Goal: Information Seeking & Learning: Learn about a topic

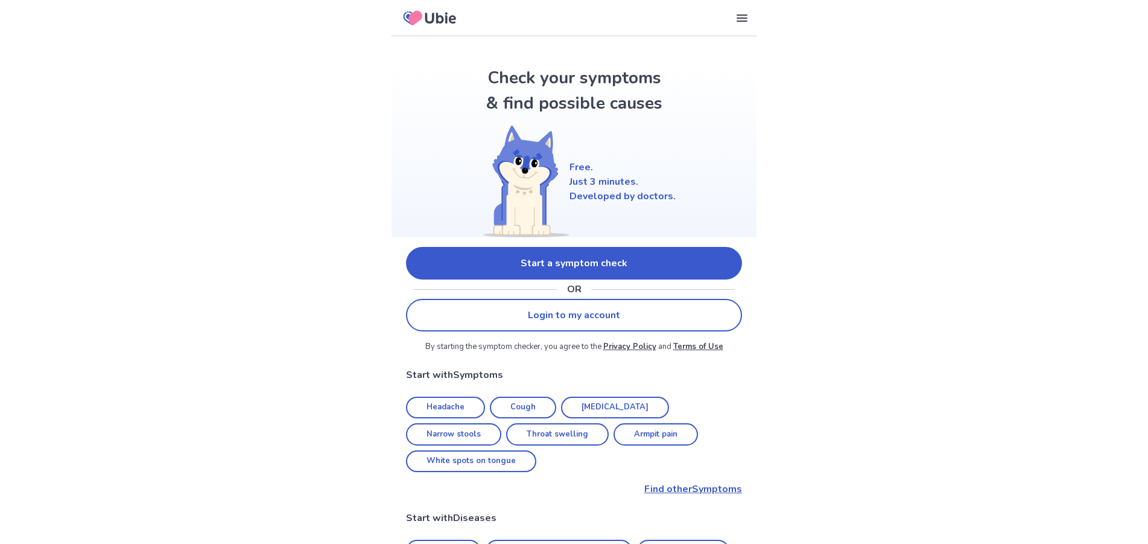
scroll to position [62, 0]
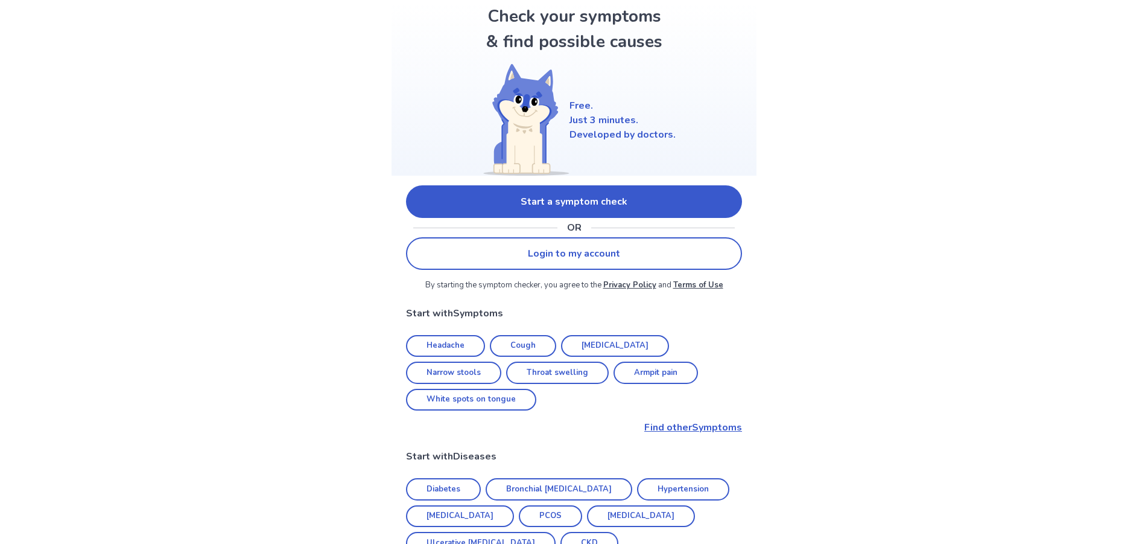
click at [469, 218] on link "Start a symptom check" at bounding box center [574, 201] width 336 height 33
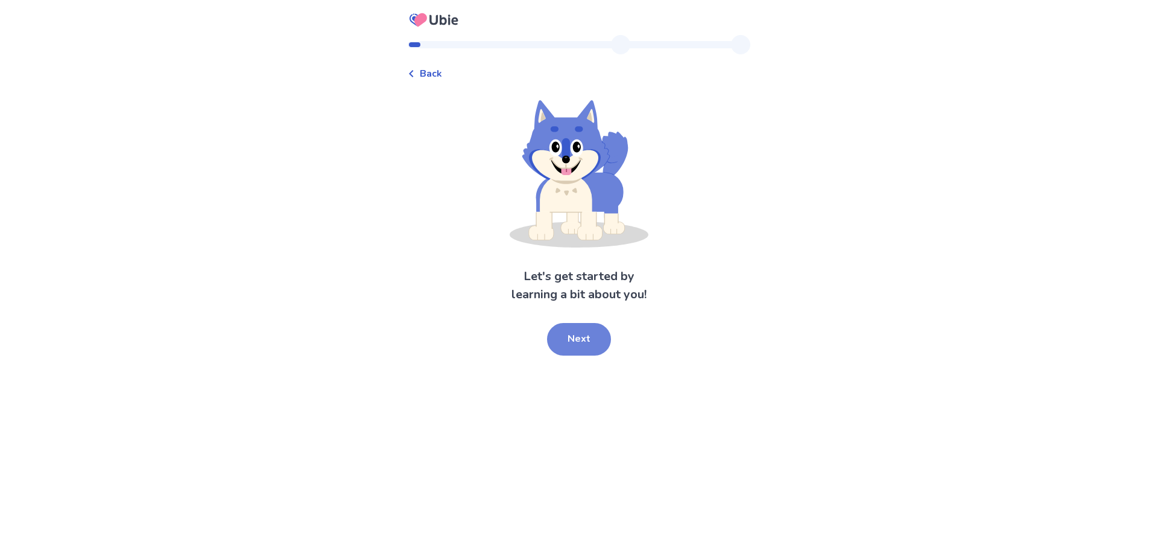
click at [577, 340] on button "Next" at bounding box center [579, 339] width 64 height 33
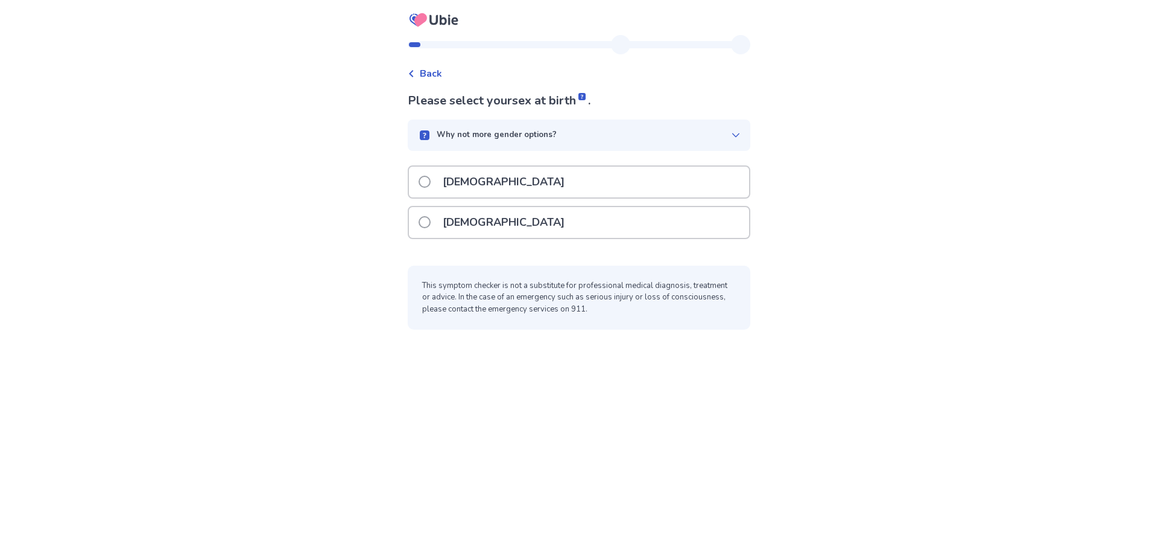
click at [504, 175] on div "[DEMOGRAPHIC_DATA]" at bounding box center [579, 182] width 340 height 31
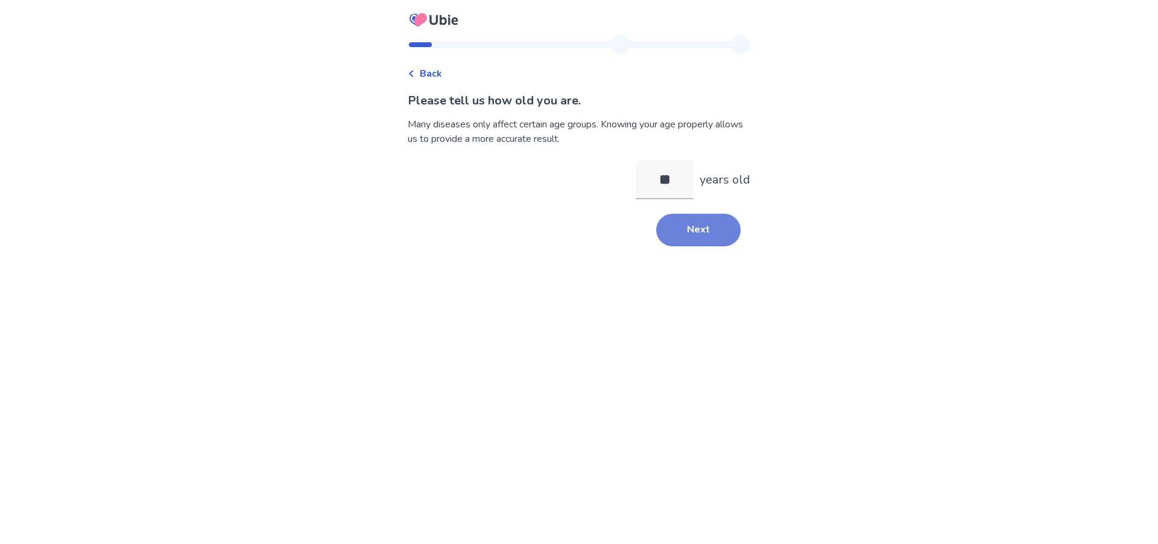
type input "**"
click at [685, 231] on button "Next" at bounding box center [698, 230] width 84 height 33
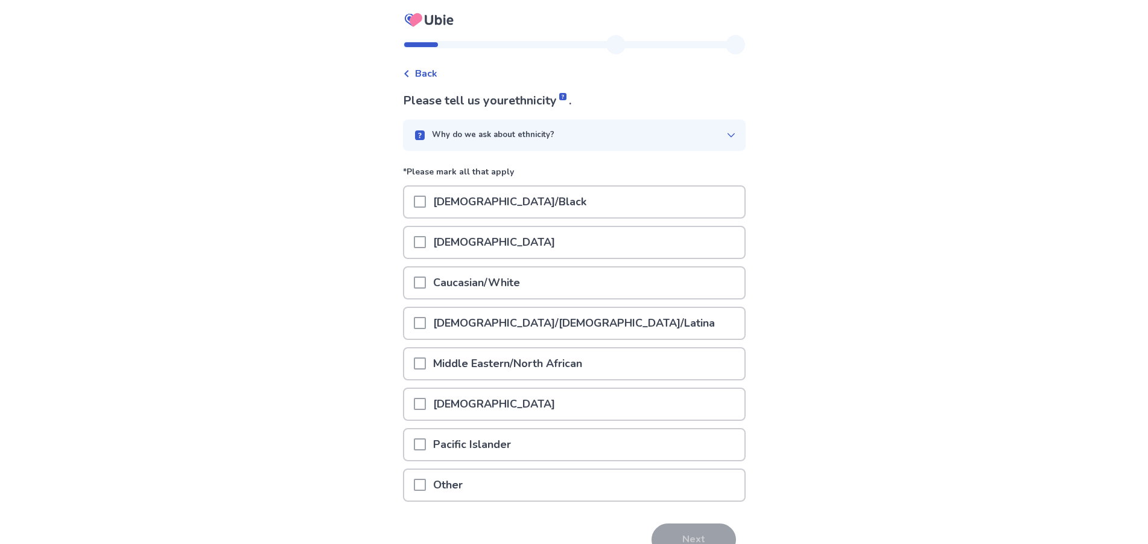
click at [467, 284] on p "Caucasian/White" at bounding box center [476, 282] width 101 height 31
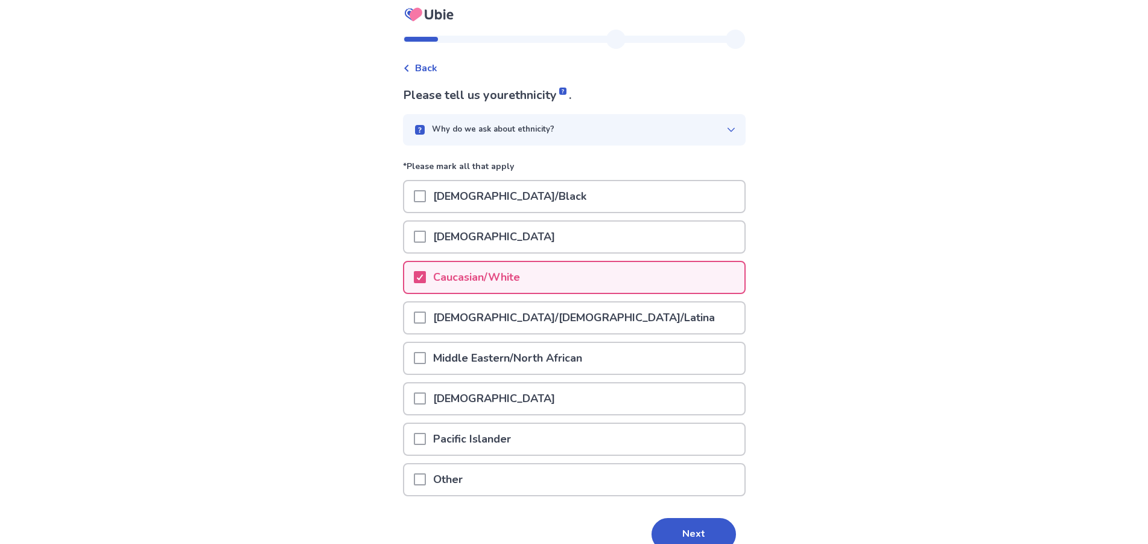
scroll to position [69, 0]
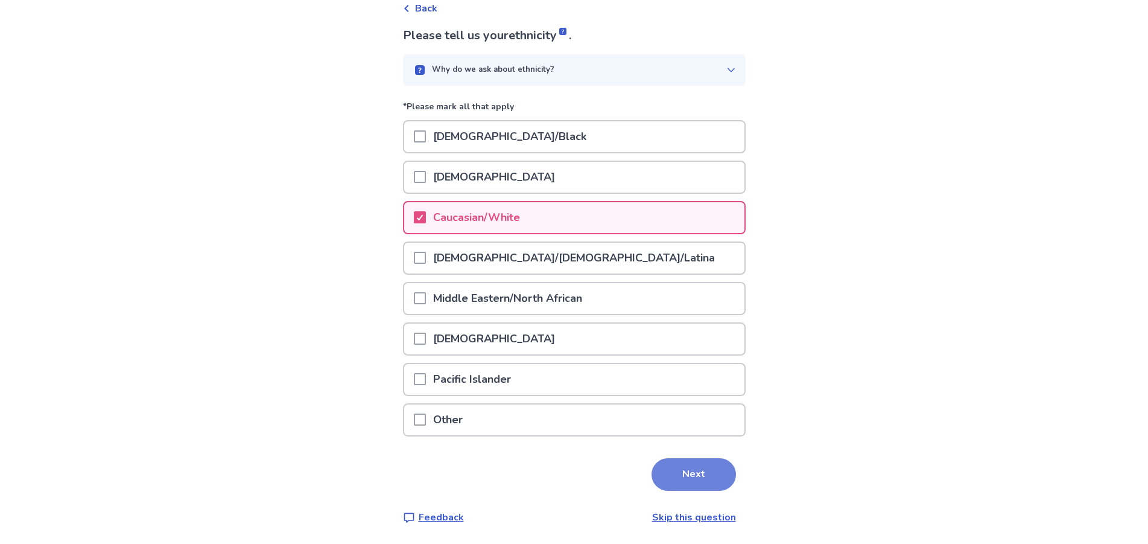
click at [664, 480] on button "Next" at bounding box center [694, 474] width 84 height 33
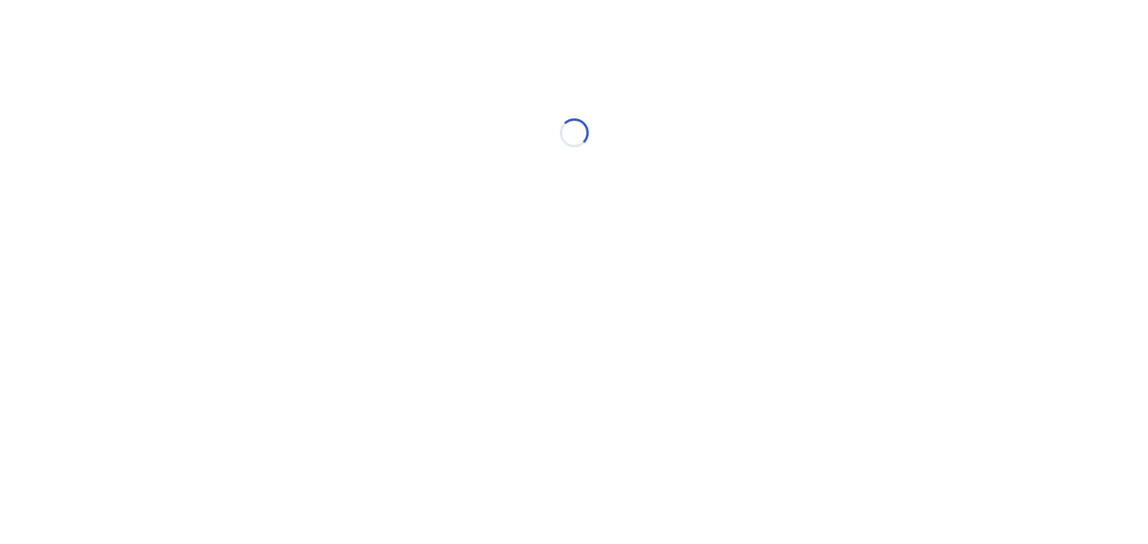
scroll to position [0, 0]
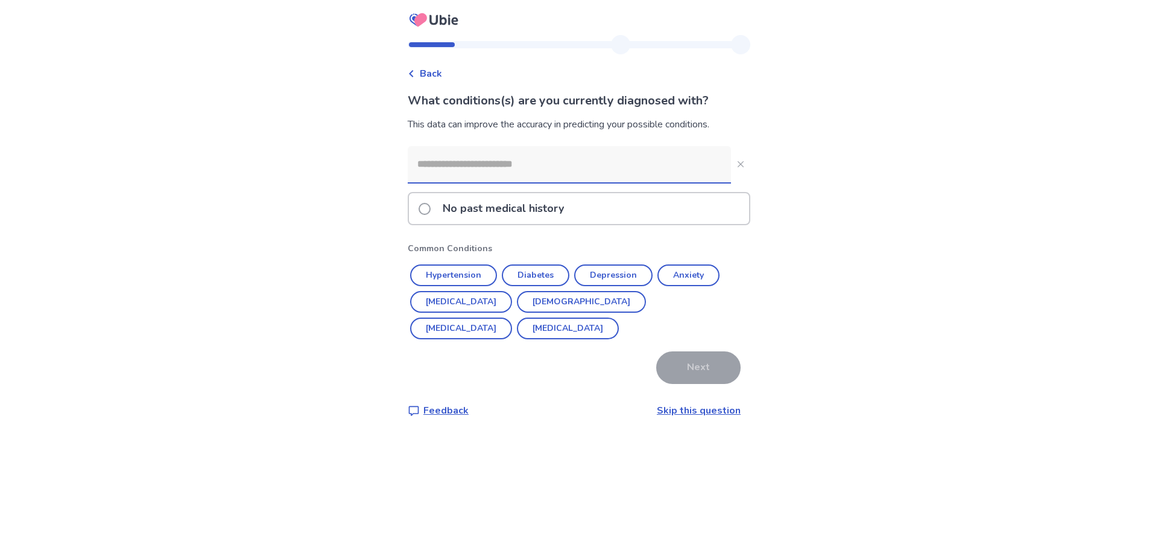
click at [451, 209] on p "No past medical history" at bounding box center [504, 208] width 136 height 31
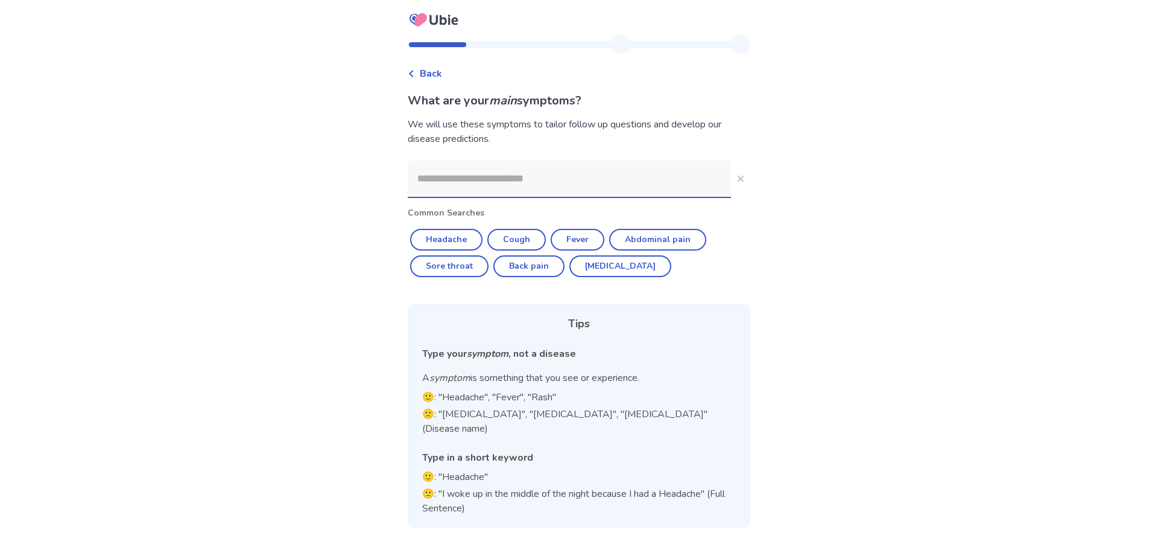
click at [470, 186] on input at bounding box center [569, 179] width 323 height 36
click at [465, 238] on button "Headache" at bounding box center [446, 240] width 72 height 22
type input "********"
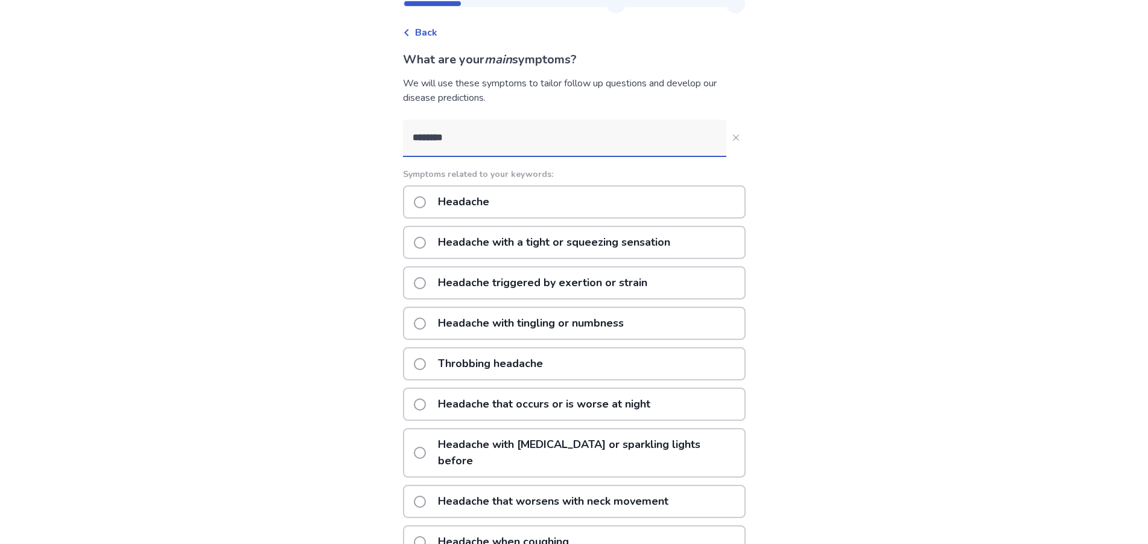
scroll to position [62, 0]
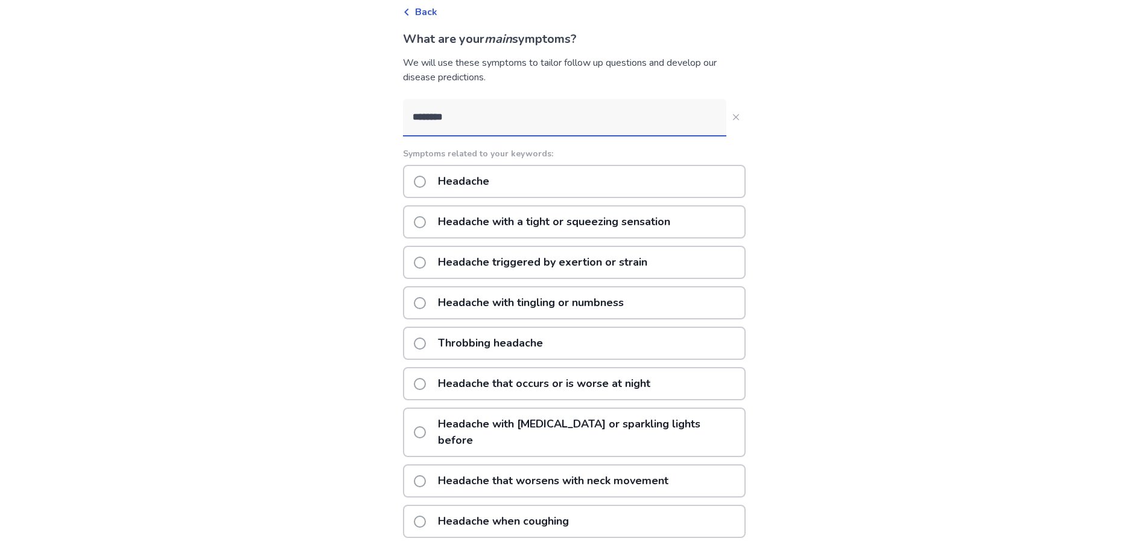
click at [503, 342] on p "Throbbing headache" at bounding box center [490, 343] width 119 height 31
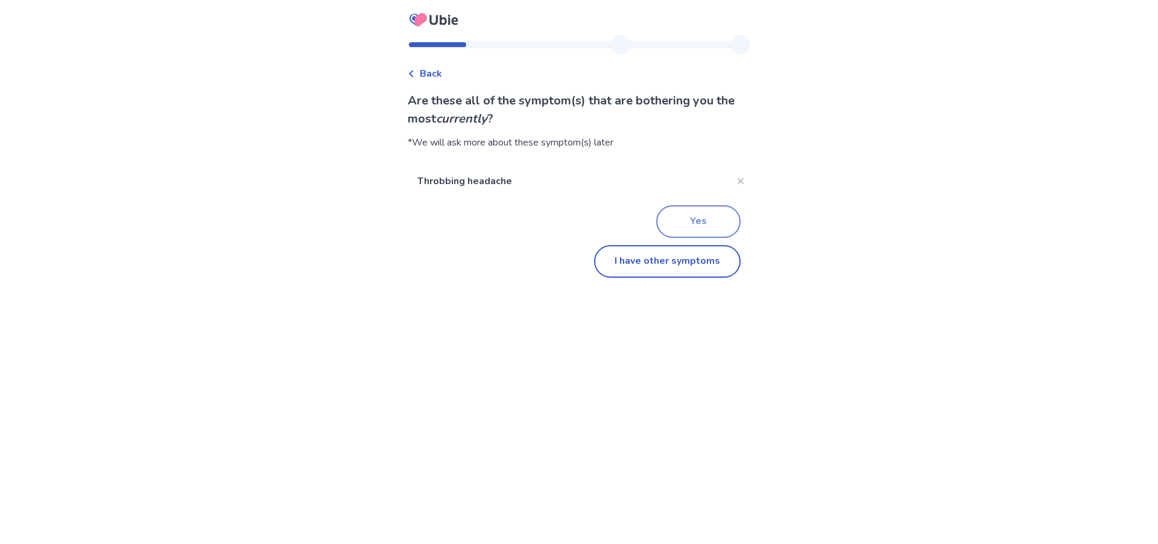
click at [669, 221] on button "Yes" at bounding box center [698, 221] width 84 height 33
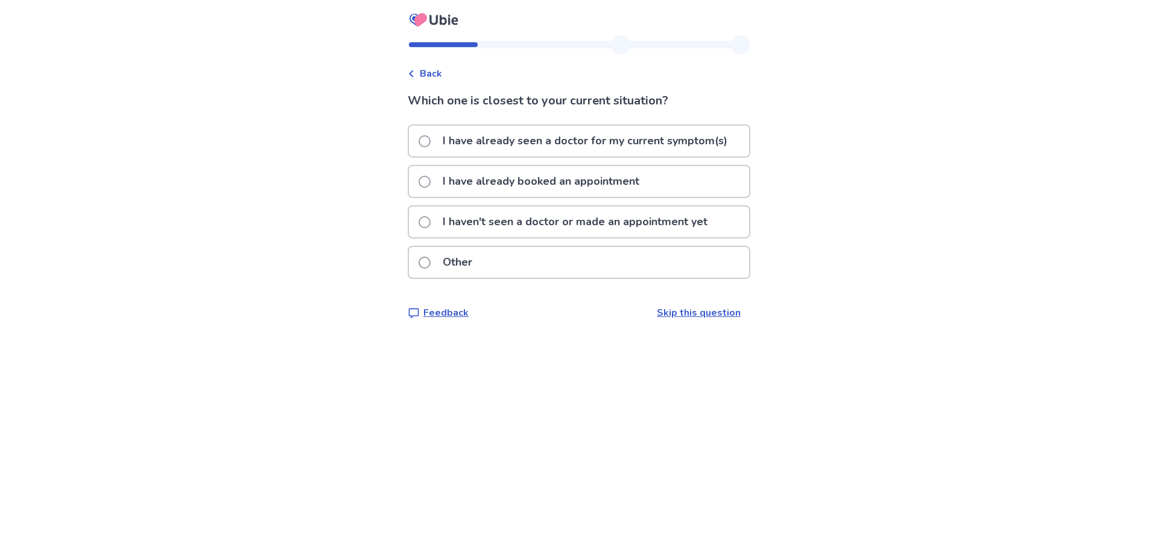
click at [434, 74] on span "Back" at bounding box center [431, 73] width 22 height 14
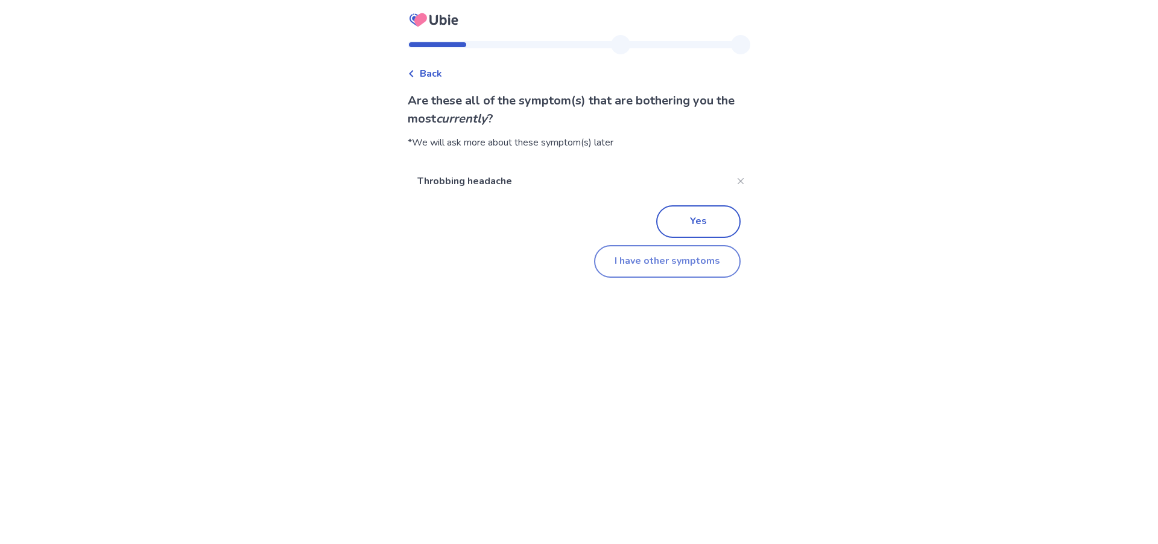
click at [664, 270] on button "I have other symptoms" at bounding box center [667, 261] width 147 height 33
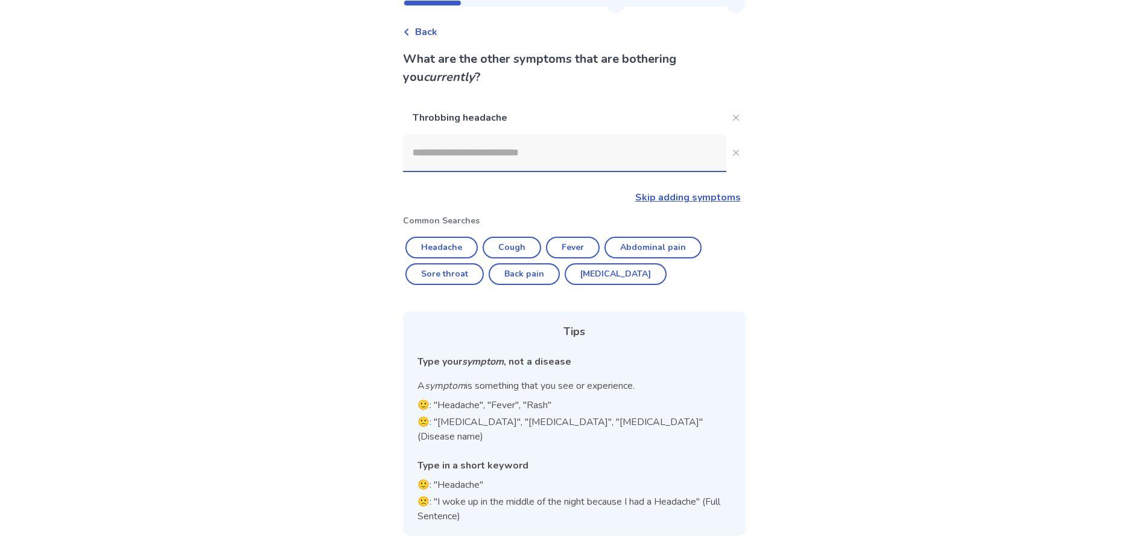
click at [518, 161] on input at bounding box center [564, 153] width 323 height 36
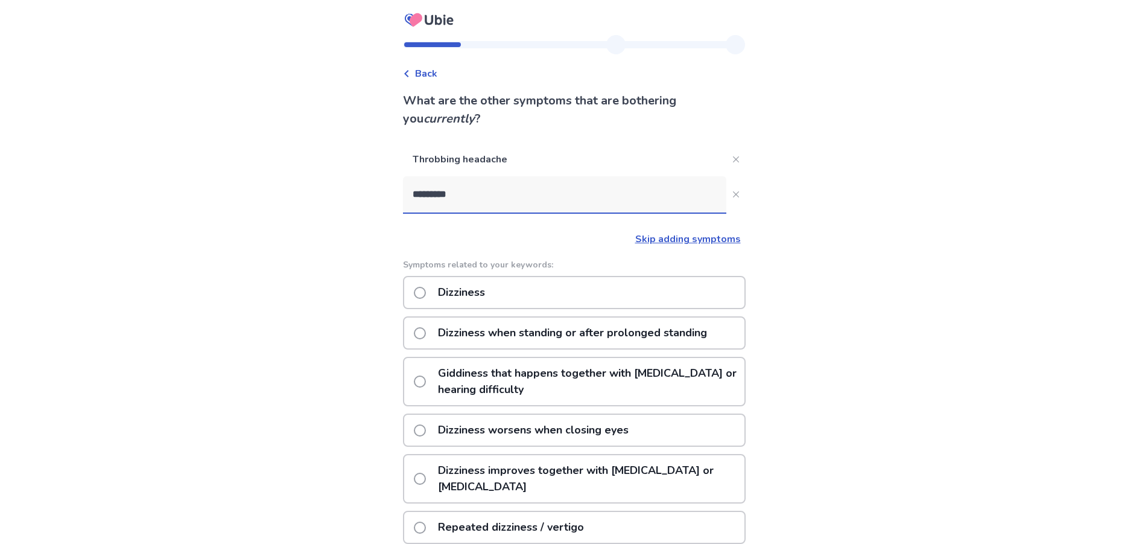
type input "*********"
click at [504, 299] on div "Dizziness" at bounding box center [574, 292] width 343 height 33
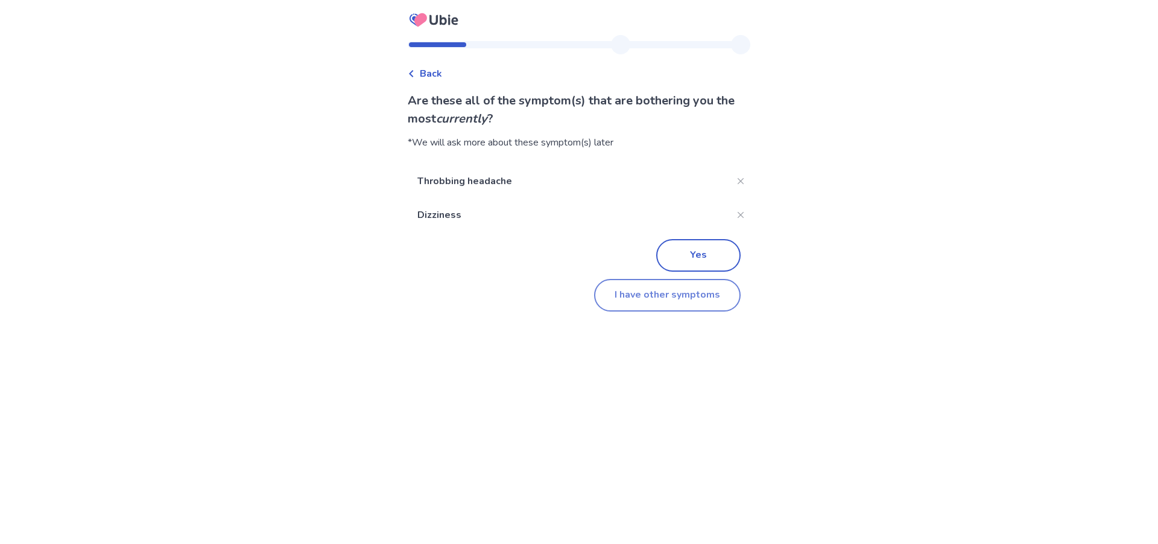
click at [623, 298] on button "I have other symptoms" at bounding box center [667, 295] width 147 height 33
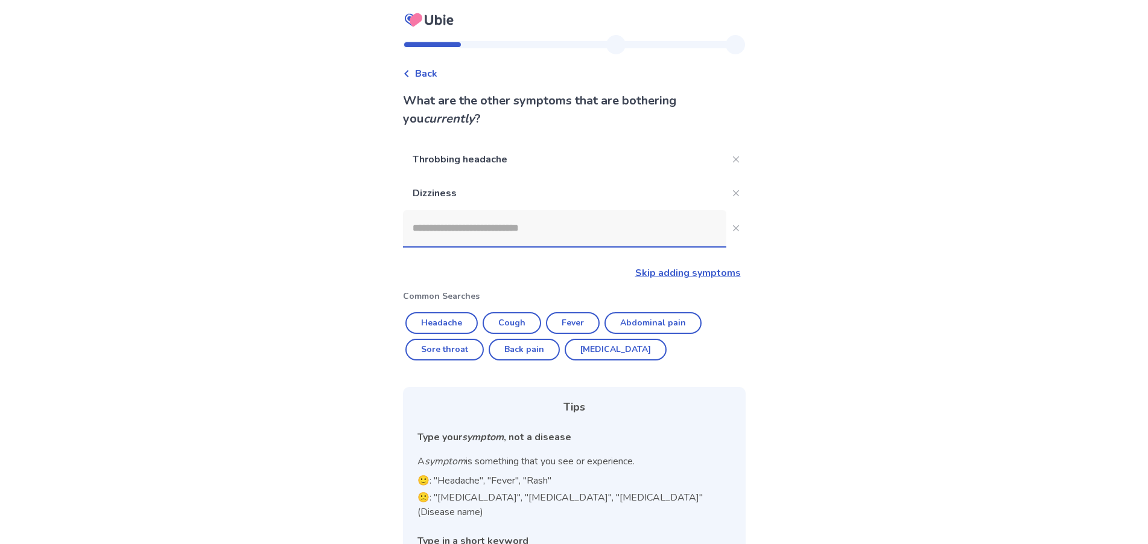
click at [494, 241] on input at bounding box center [564, 228] width 323 height 36
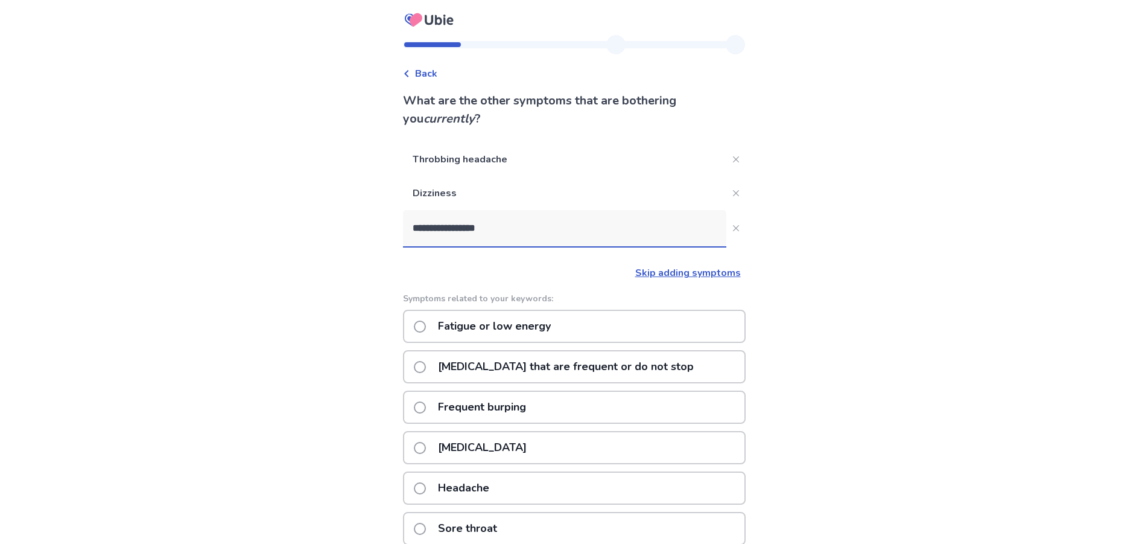
click at [475, 235] on input "**********" at bounding box center [564, 228] width 323 height 36
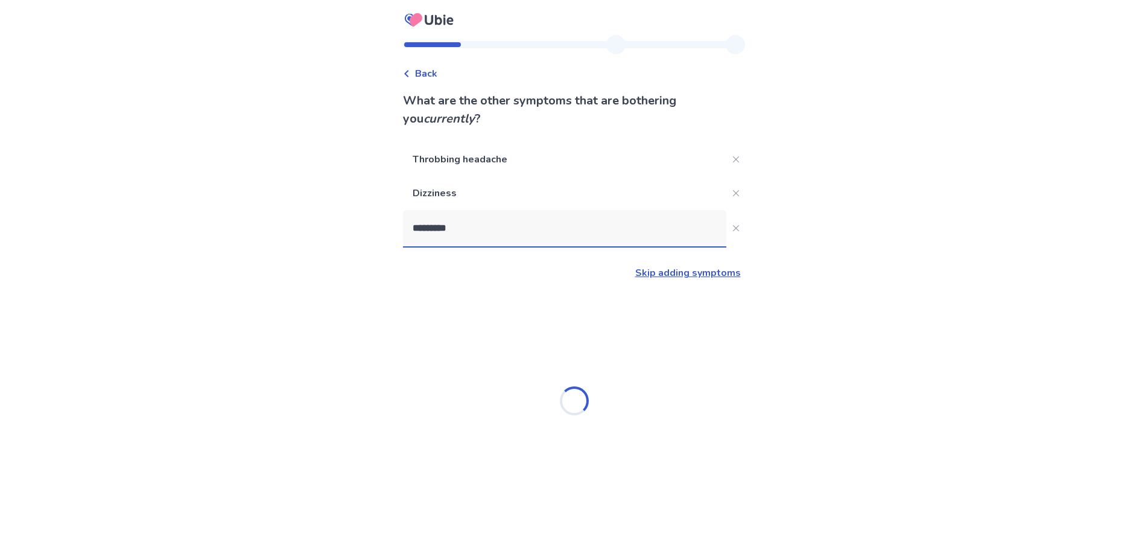
scroll to position [1, 0]
type input "**********"
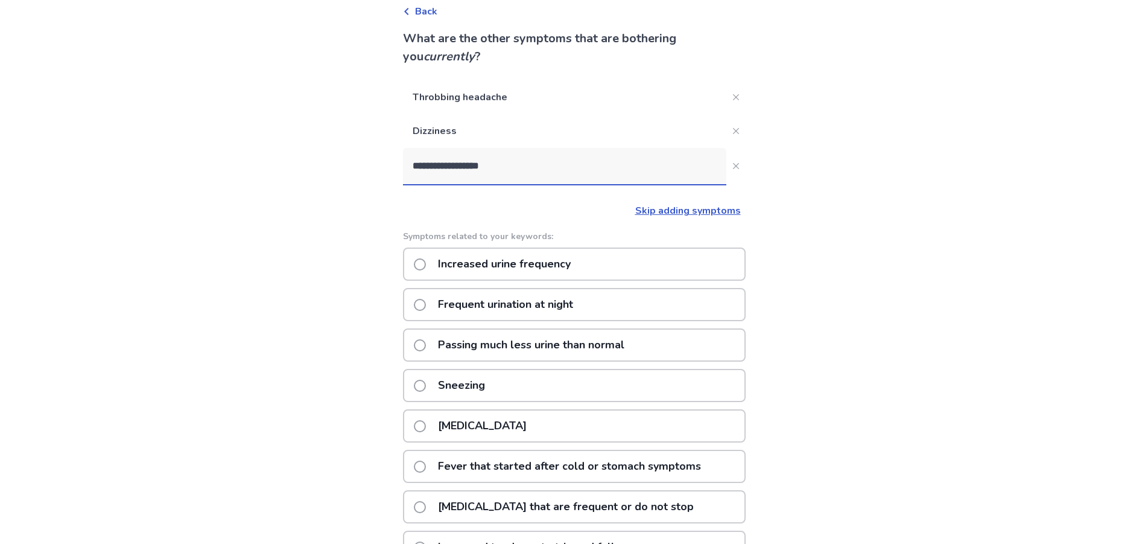
scroll to position [63, 0]
click at [557, 273] on p "Increased urine frequency" at bounding box center [504, 263] width 147 height 31
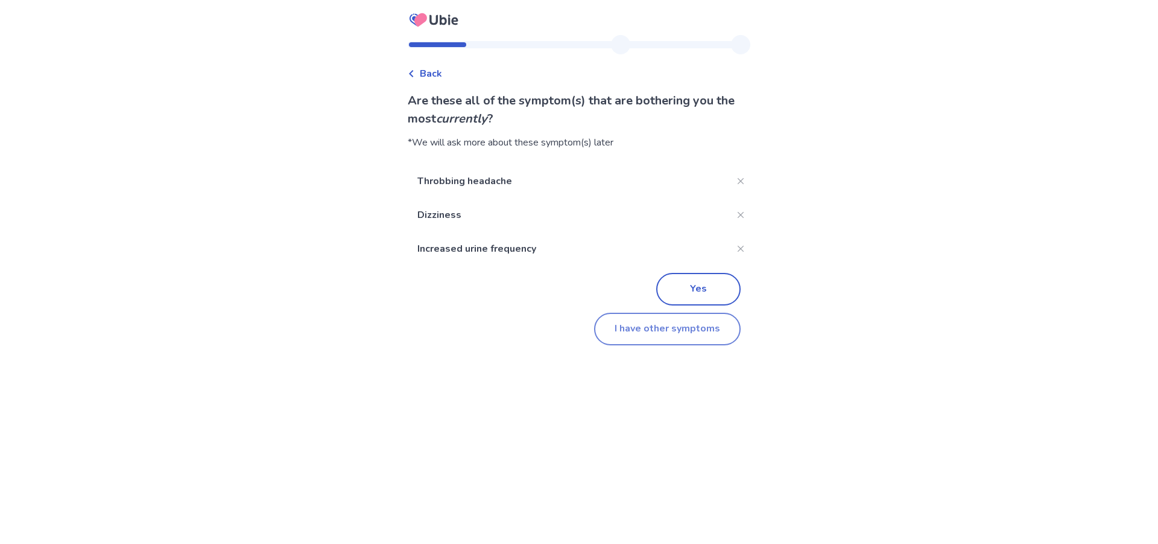
click at [664, 322] on button "I have other symptoms" at bounding box center [667, 329] width 147 height 33
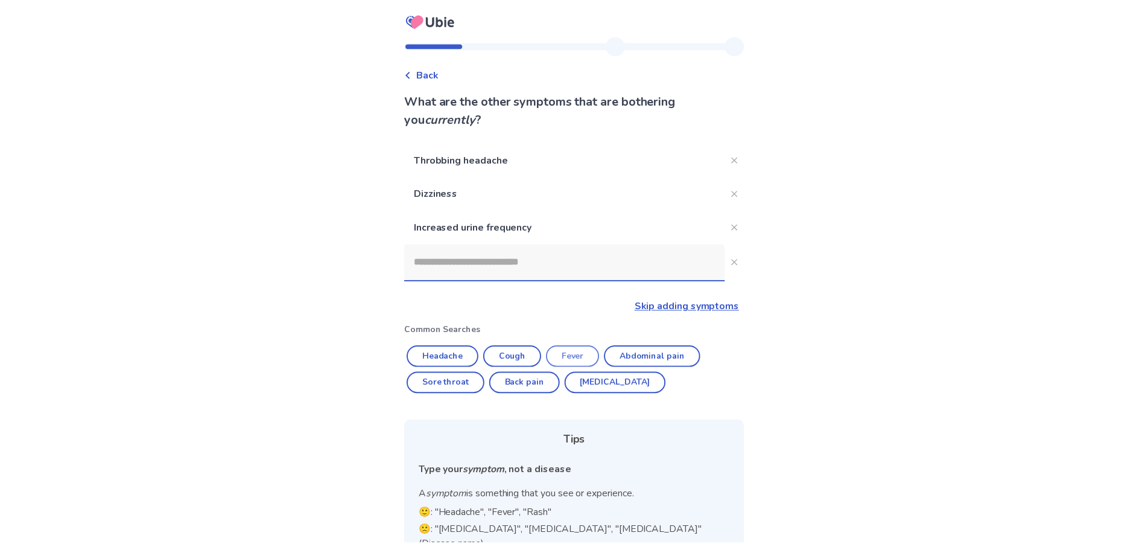
scroll to position [63, 0]
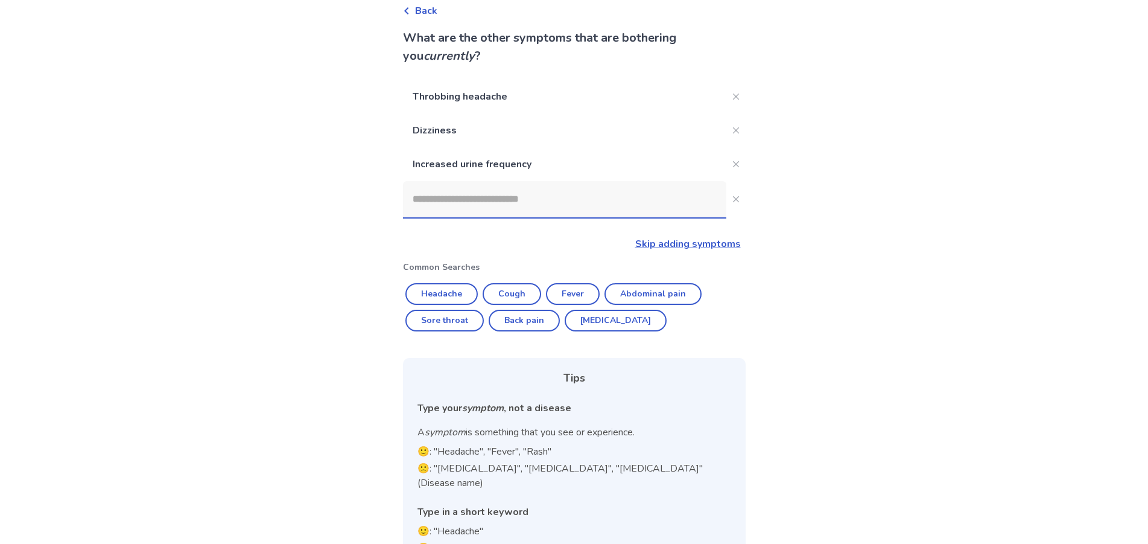
click at [523, 211] on input at bounding box center [564, 199] width 323 height 36
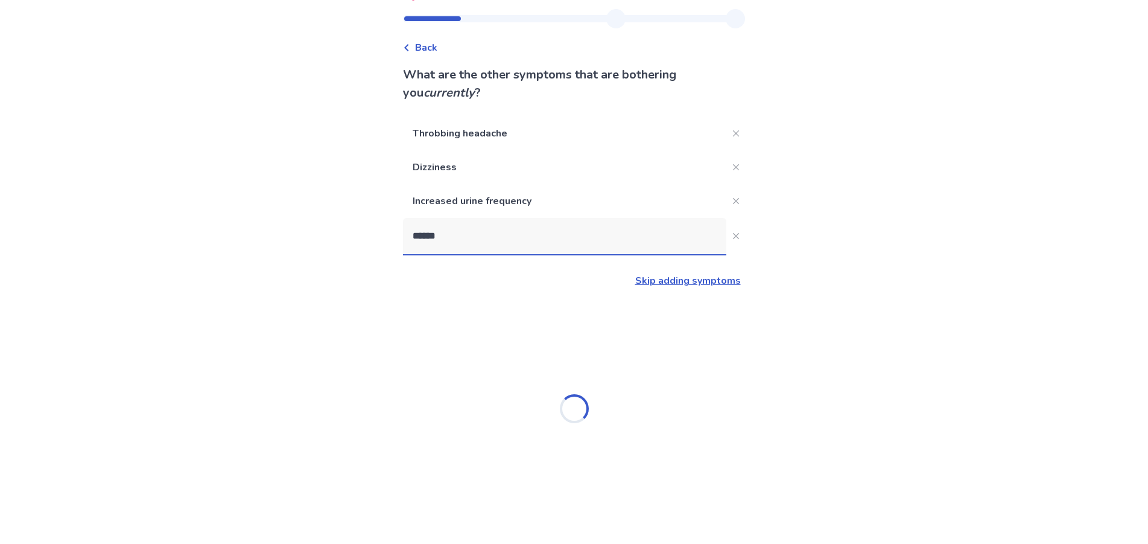
type input "*******"
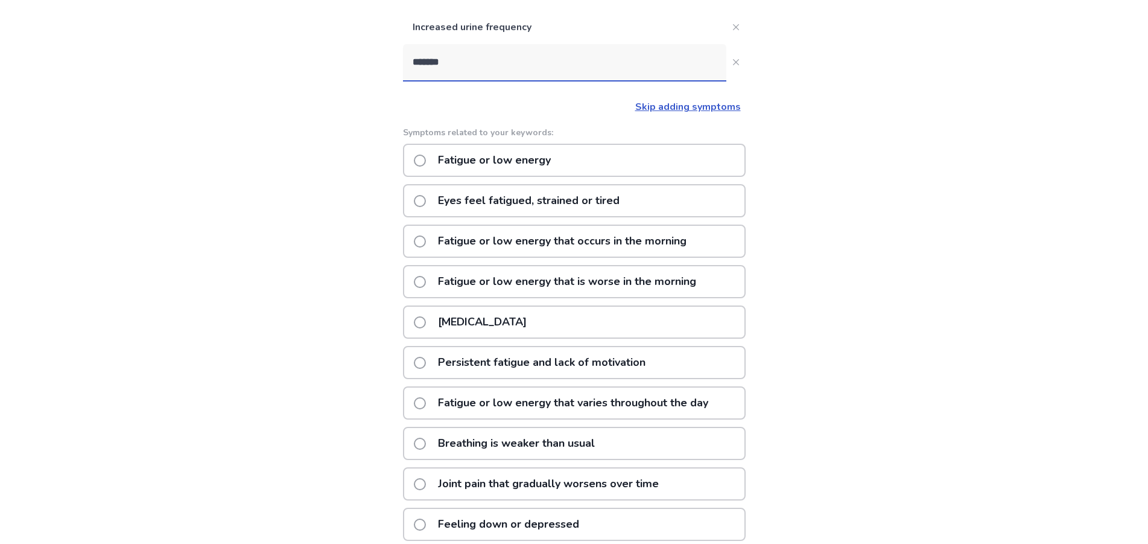
scroll to position [220, 0]
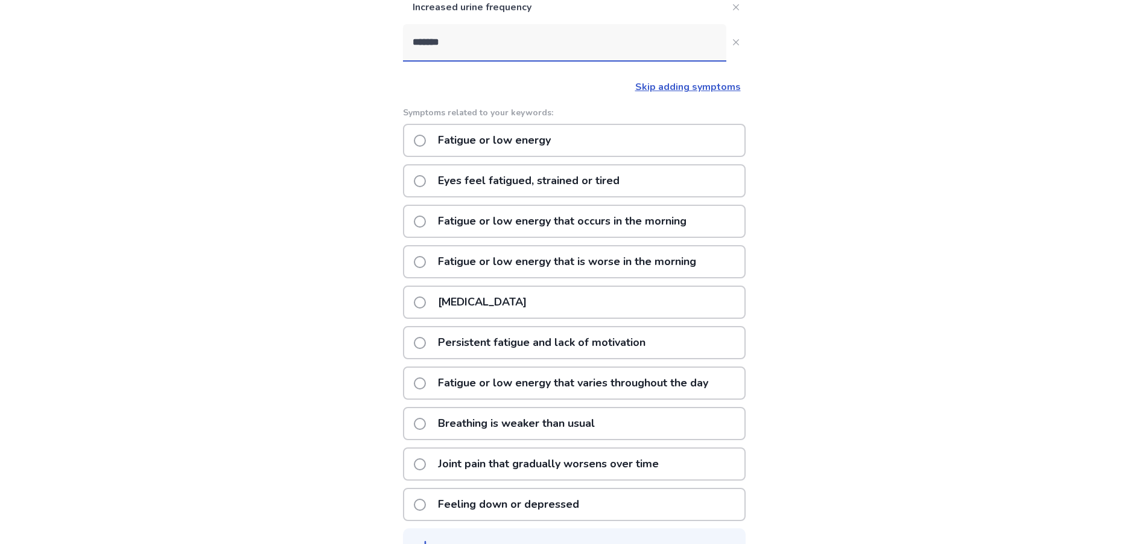
click at [497, 390] on p "Fatigue or low energy that varies throughout the day" at bounding box center [573, 382] width 285 height 31
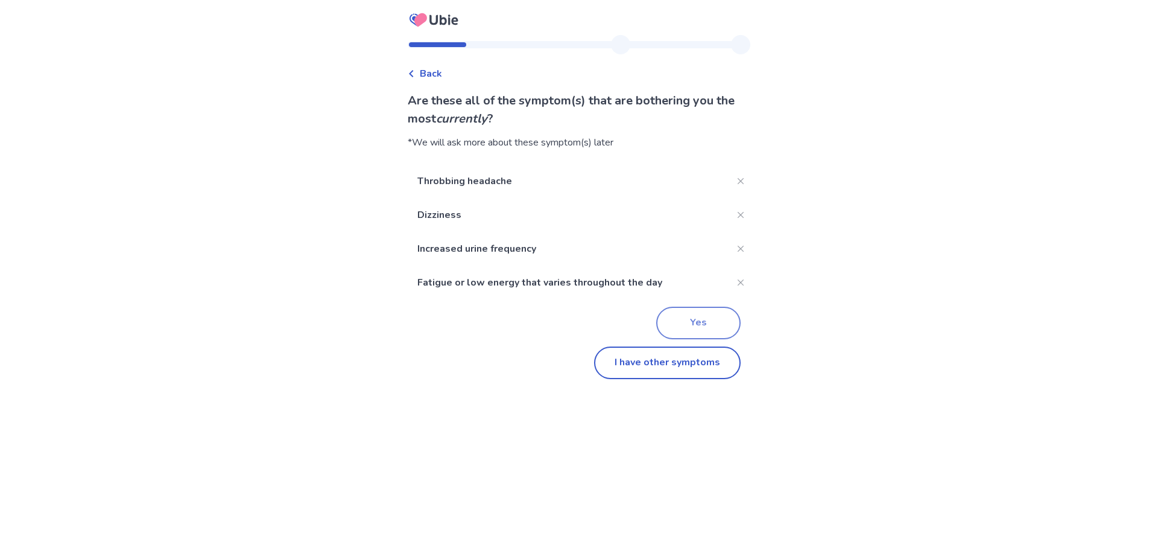
click at [713, 329] on button "Yes" at bounding box center [698, 323] width 84 height 33
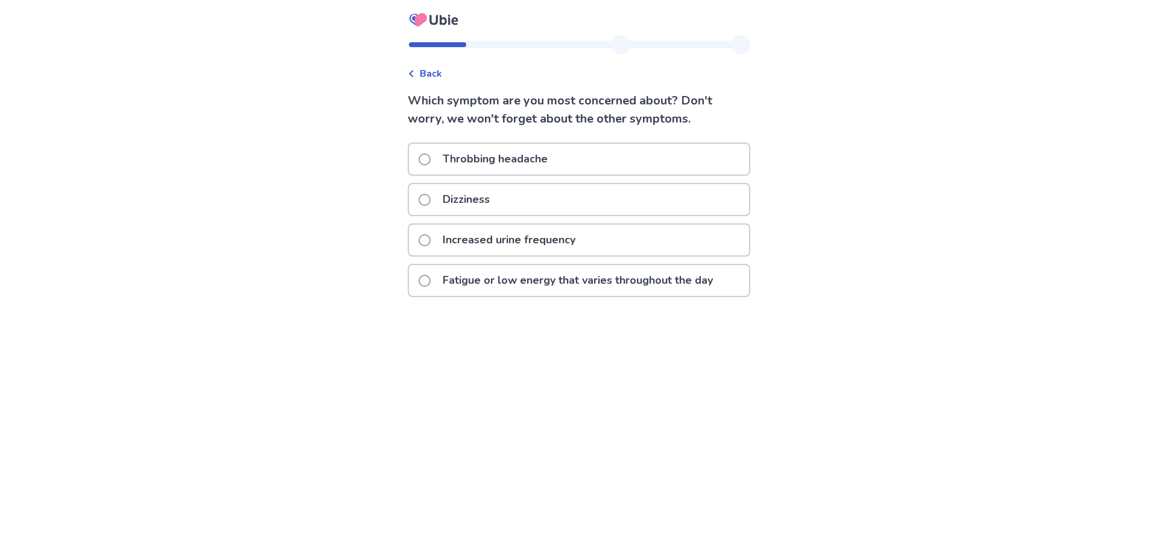
click at [491, 242] on p "Increased urine frequency" at bounding box center [509, 239] width 147 height 31
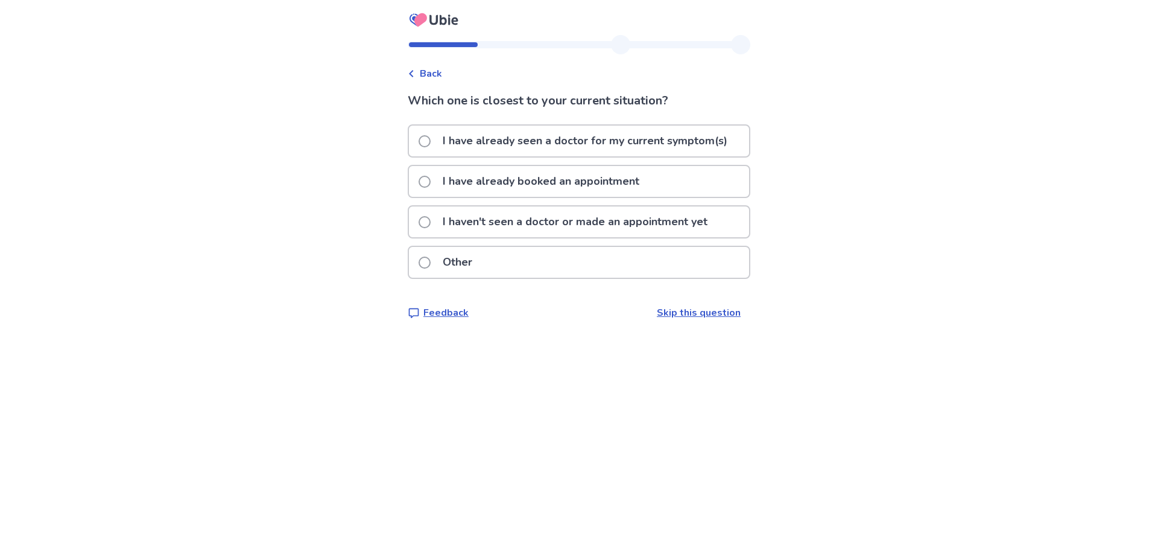
click at [516, 138] on p "I have already seen a doctor for my current symptom(s)" at bounding box center [585, 141] width 299 height 31
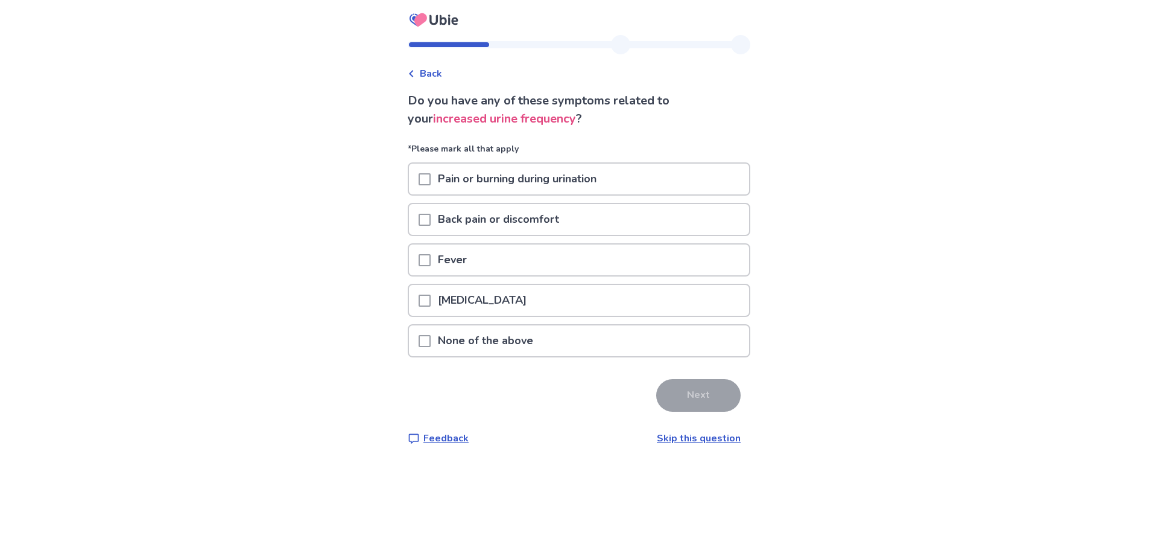
click at [475, 343] on p "None of the above" at bounding box center [486, 340] width 110 height 31
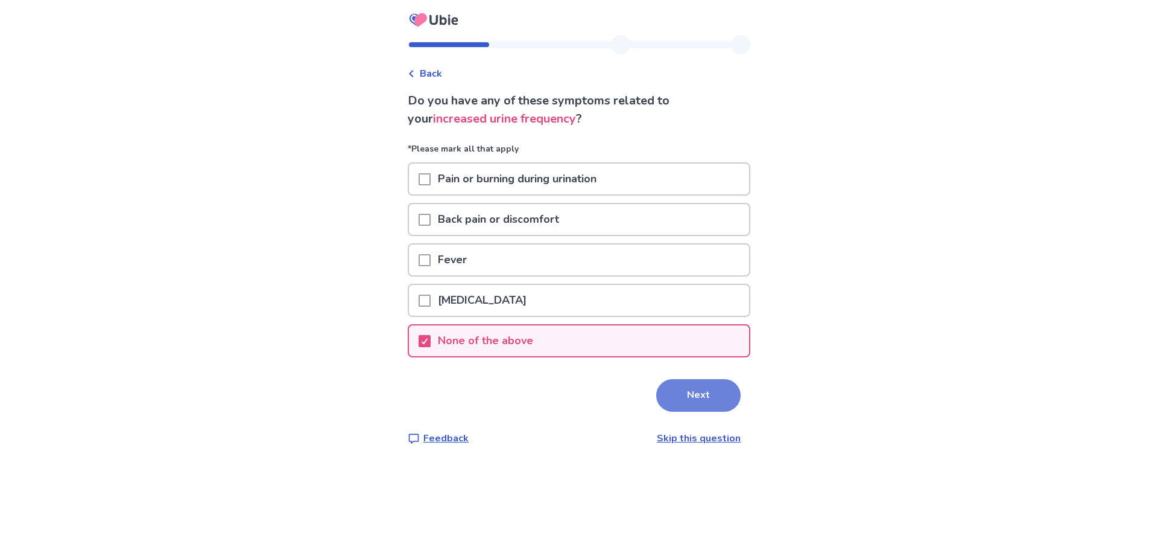
click at [676, 396] on button "Next" at bounding box center [698, 395] width 84 height 33
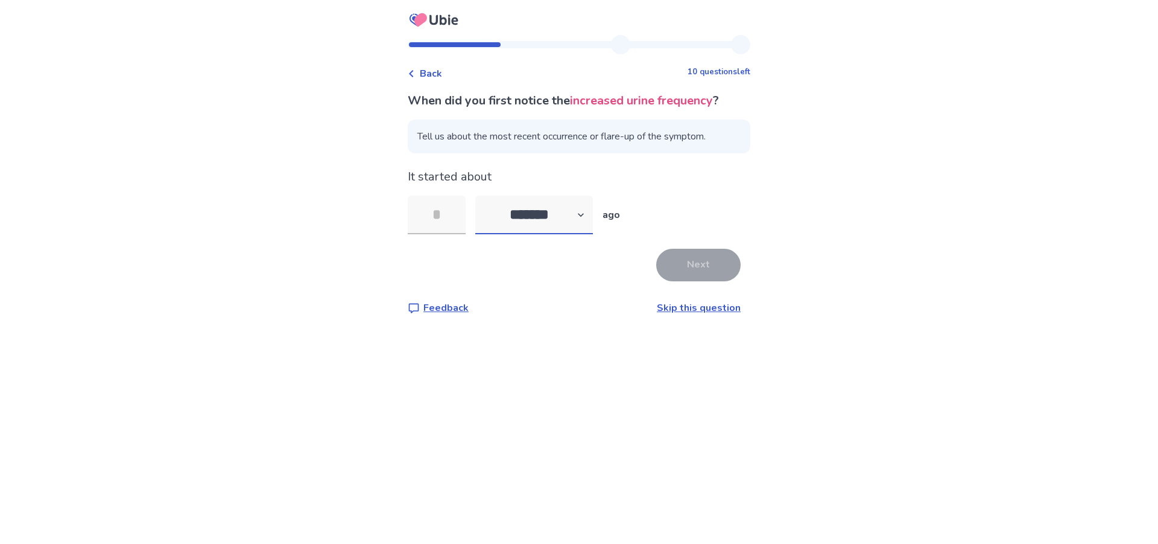
click at [475, 195] on select "******* ****** ******* ******** *******" at bounding box center [534, 214] width 118 height 39
select select "*"
click option "********" at bounding box center [0, 0] width 0 height 0
click at [441, 211] on input "tel" at bounding box center [437, 214] width 58 height 39
type input "**"
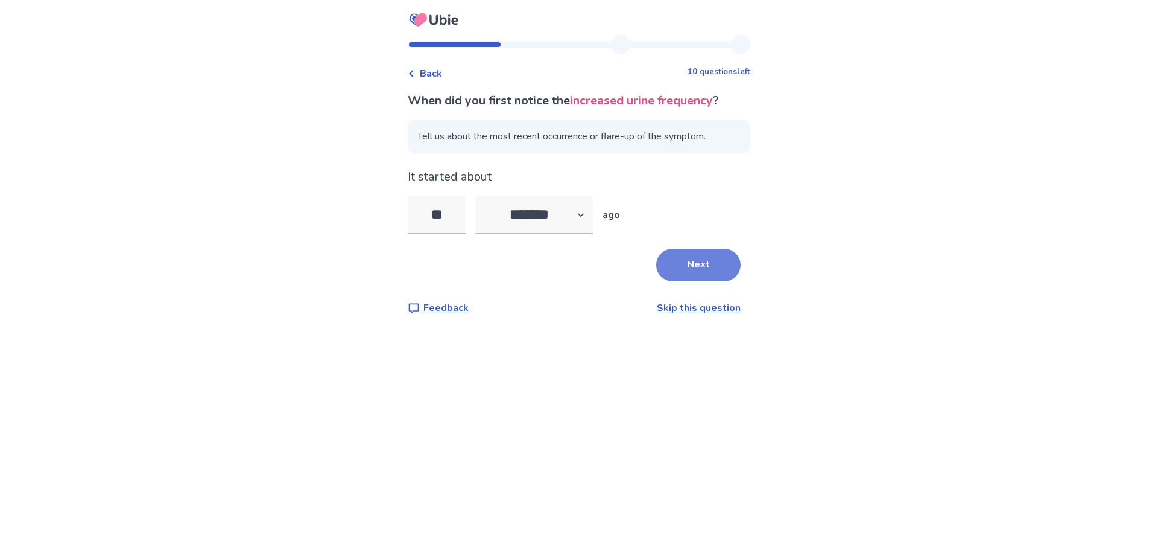
click at [711, 272] on button "Next" at bounding box center [698, 265] width 84 height 33
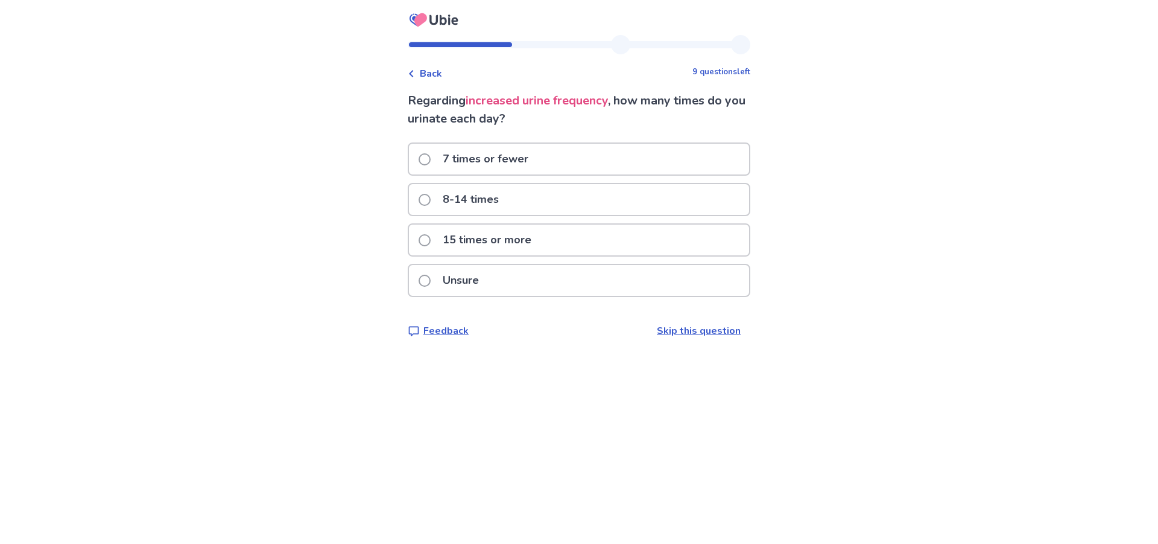
click at [447, 192] on p "8-14 times" at bounding box center [471, 199] width 71 height 31
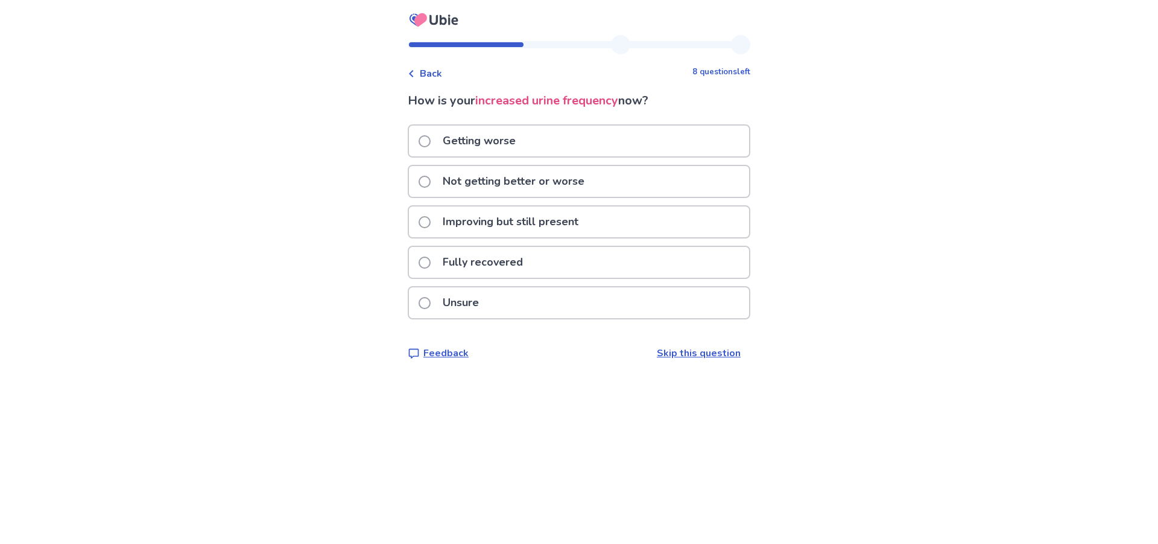
click at [523, 150] on p "Getting worse" at bounding box center [479, 141] width 87 height 31
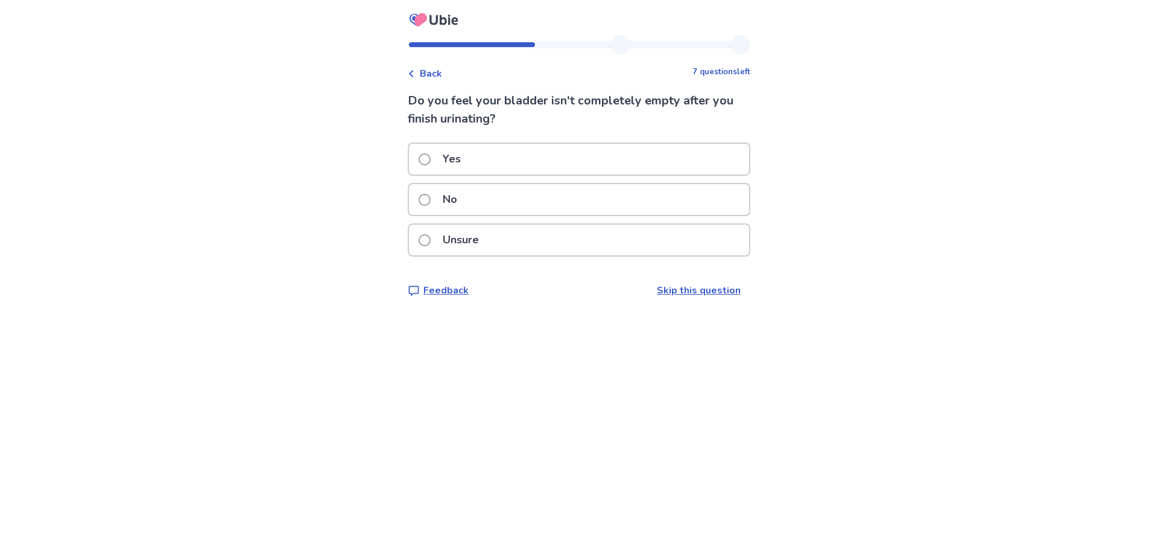
click at [513, 197] on div "No" at bounding box center [579, 199] width 340 height 31
click at [510, 162] on div "Yes" at bounding box center [579, 159] width 340 height 31
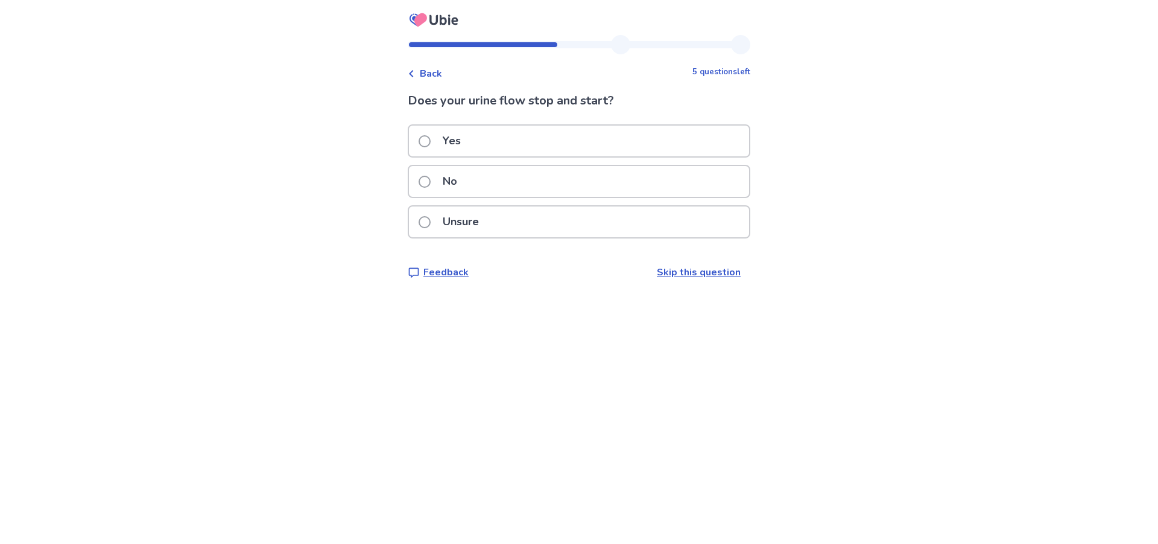
click at [456, 183] on p "No" at bounding box center [450, 181] width 29 height 31
click at [439, 148] on label "Yes" at bounding box center [443, 141] width 49 height 31
click at [465, 185] on p "No" at bounding box center [450, 181] width 29 height 31
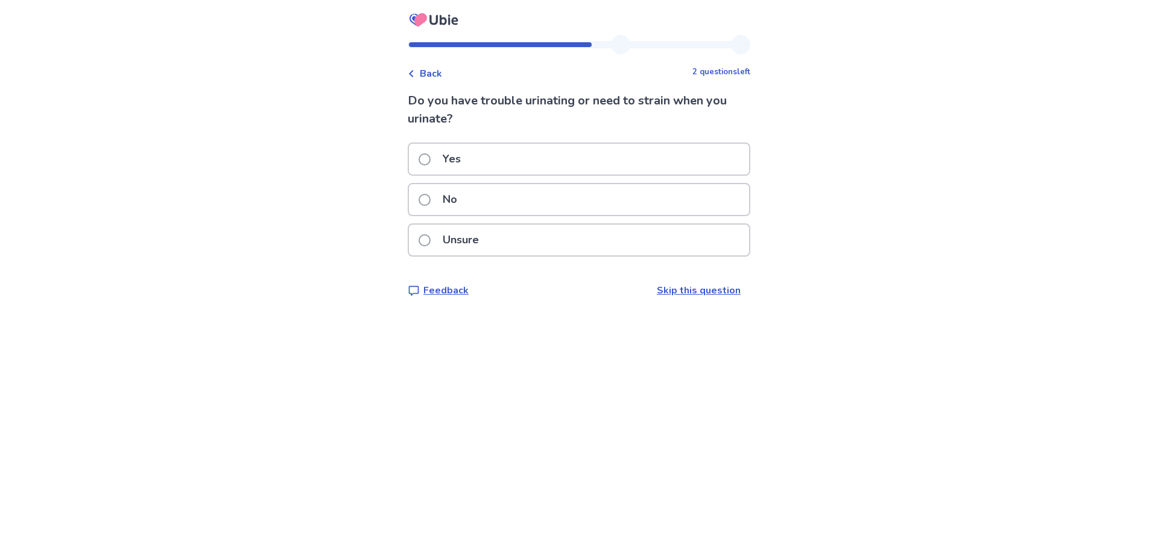
click at [442, 198] on label "No" at bounding box center [442, 199] width 46 height 31
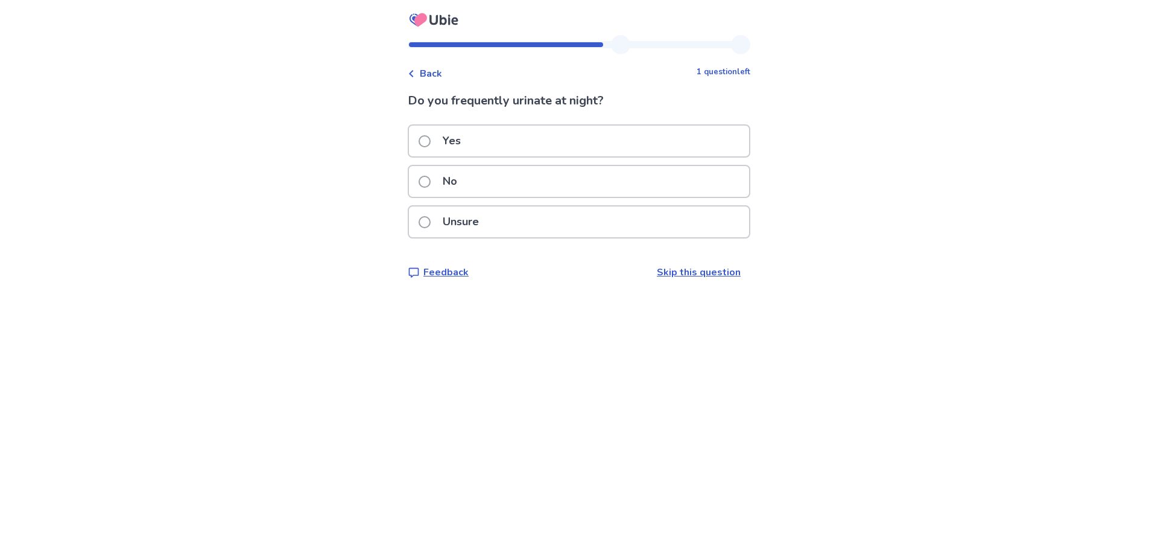
click at [506, 188] on div "No" at bounding box center [579, 181] width 340 height 31
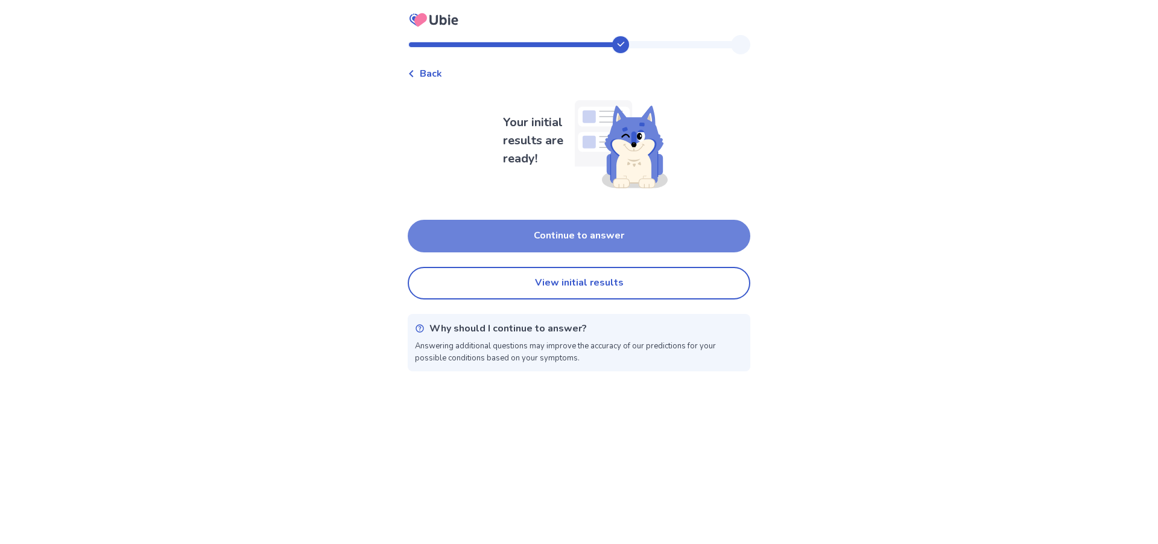
click at [463, 227] on button "Continue to answer" at bounding box center [579, 236] width 343 height 33
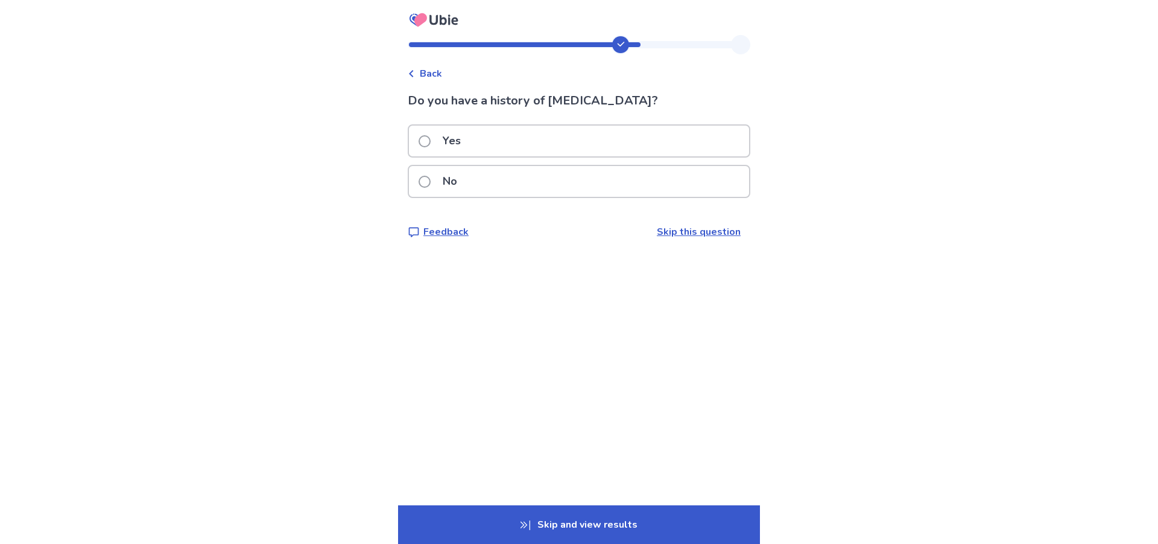
click at [431, 179] on span at bounding box center [425, 182] width 12 height 12
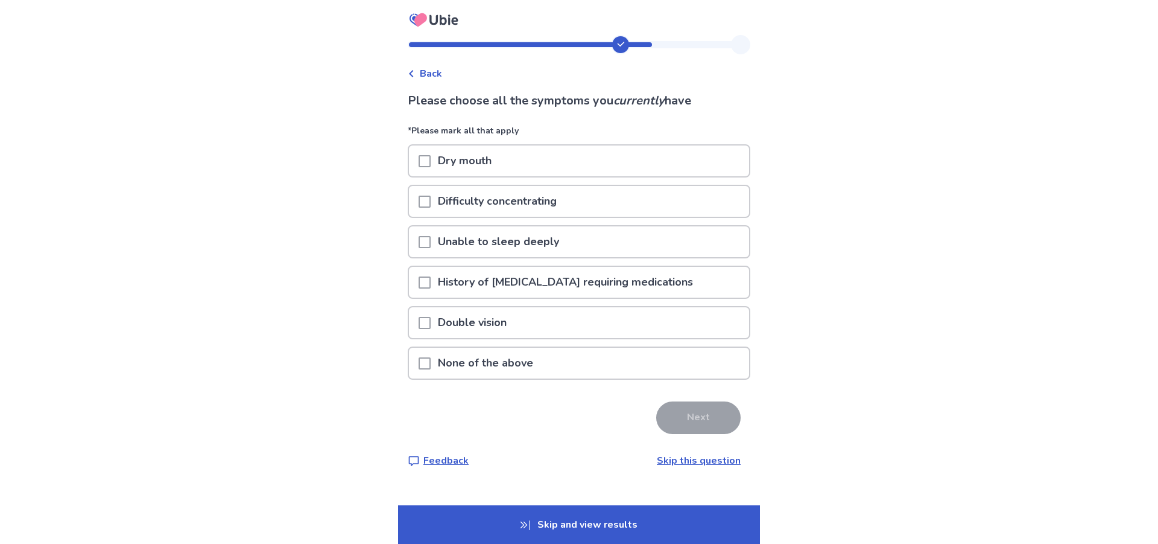
click at [467, 364] on p "None of the above" at bounding box center [486, 363] width 110 height 31
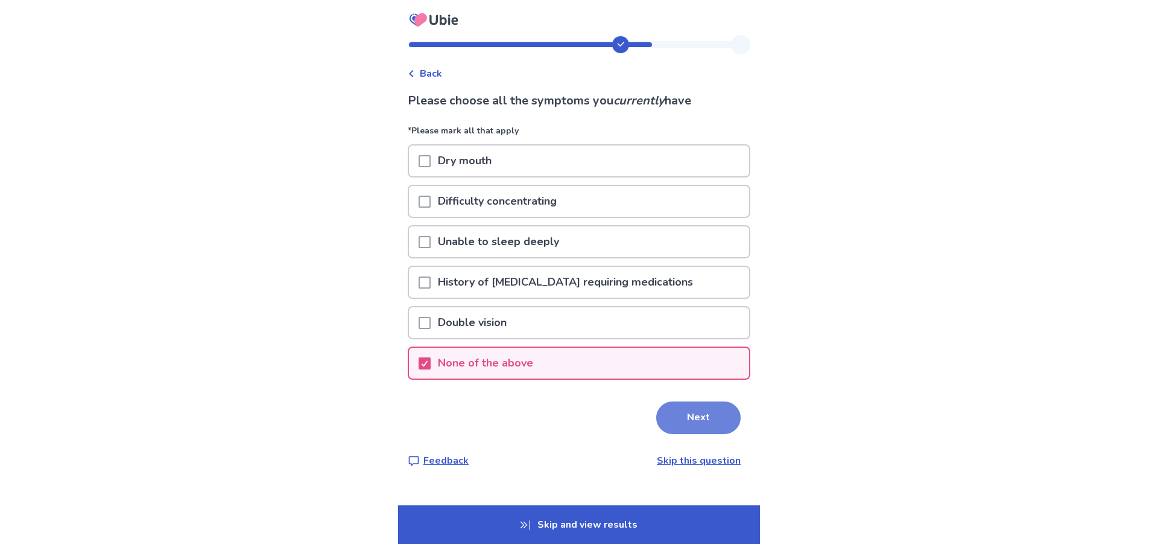
click at [670, 414] on button "Next" at bounding box center [698, 417] width 84 height 33
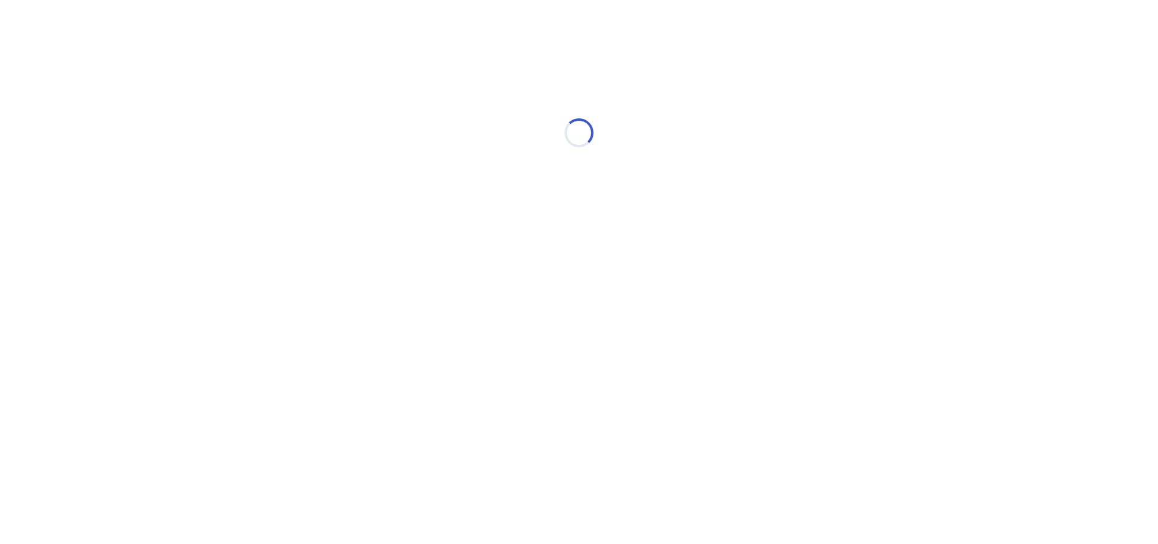
select select "*"
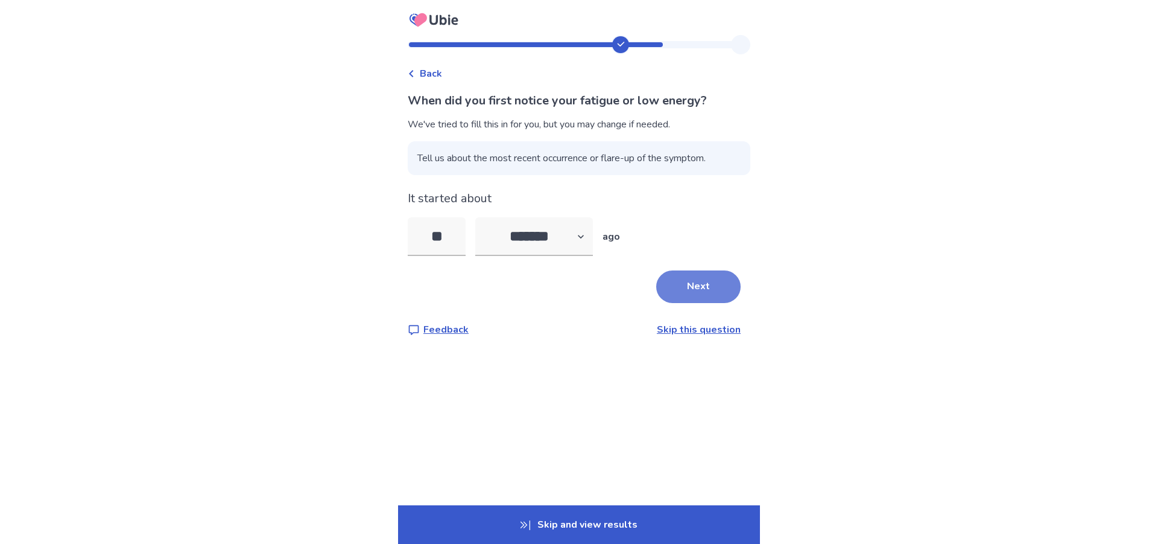
click at [684, 287] on button "Next" at bounding box center [698, 286] width 84 height 33
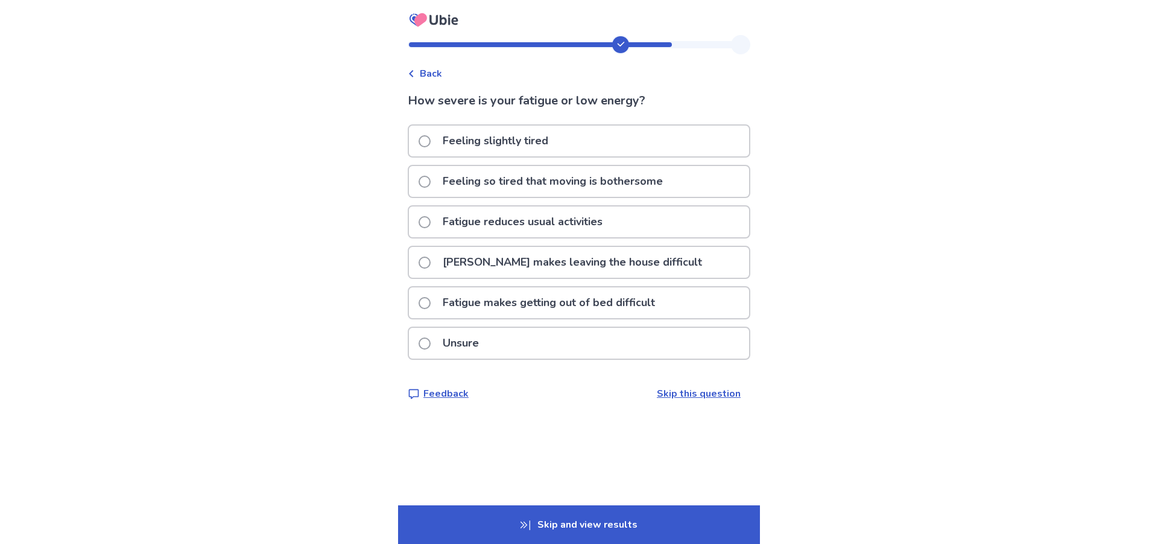
click at [510, 152] on p "Feeling slightly tired" at bounding box center [496, 141] width 120 height 31
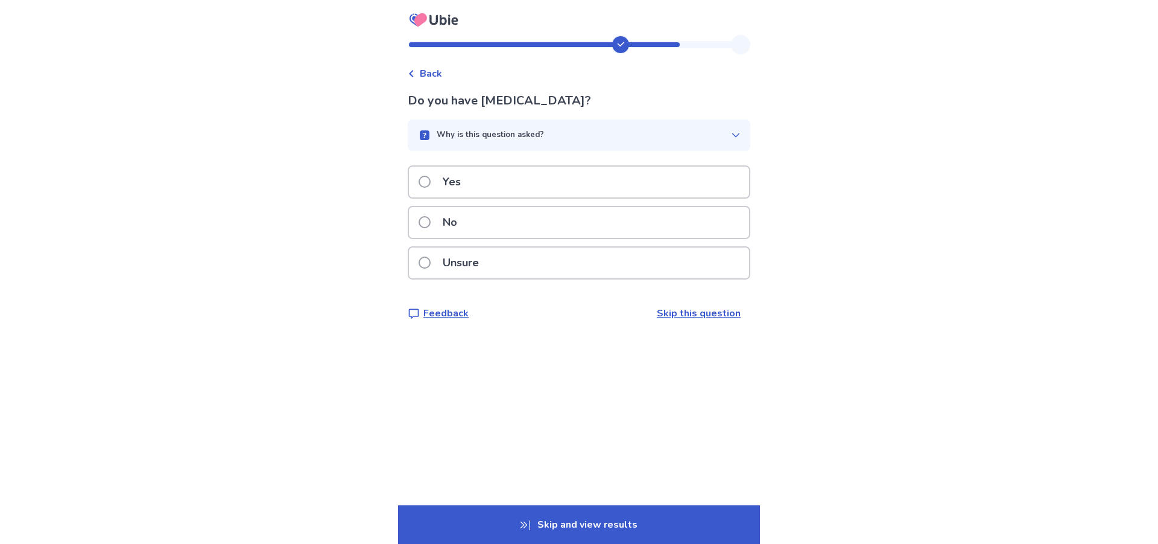
click at [522, 232] on div "No" at bounding box center [579, 222] width 340 height 31
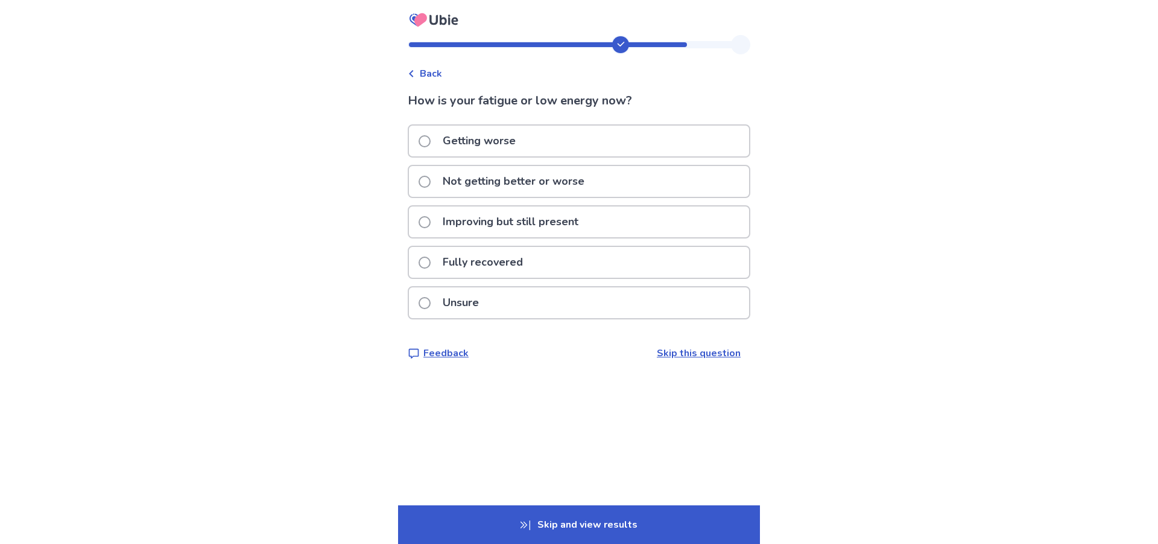
click at [501, 219] on p "Improving but still present" at bounding box center [511, 221] width 150 height 31
click at [469, 232] on p "Improving but still present" at bounding box center [511, 221] width 150 height 31
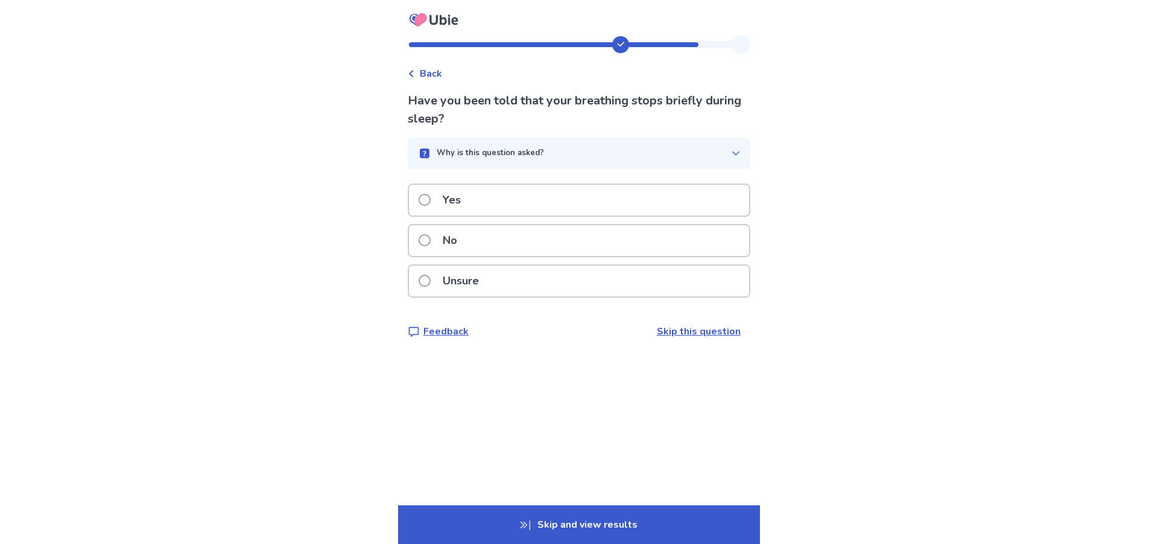
click at [491, 232] on div "No" at bounding box center [579, 240] width 340 height 31
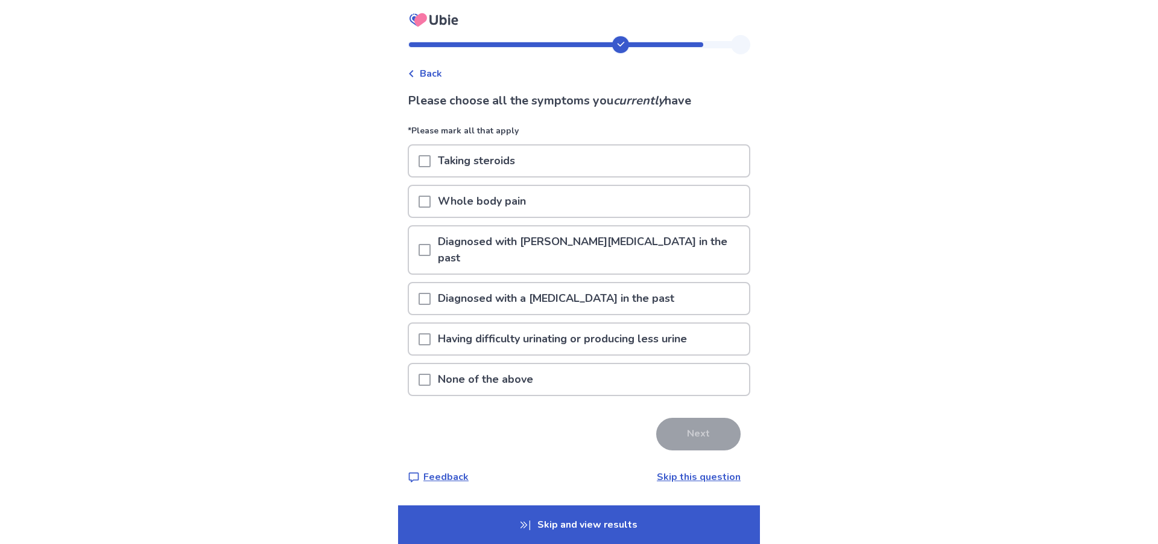
click at [508, 367] on p "None of the above" at bounding box center [486, 379] width 110 height 31
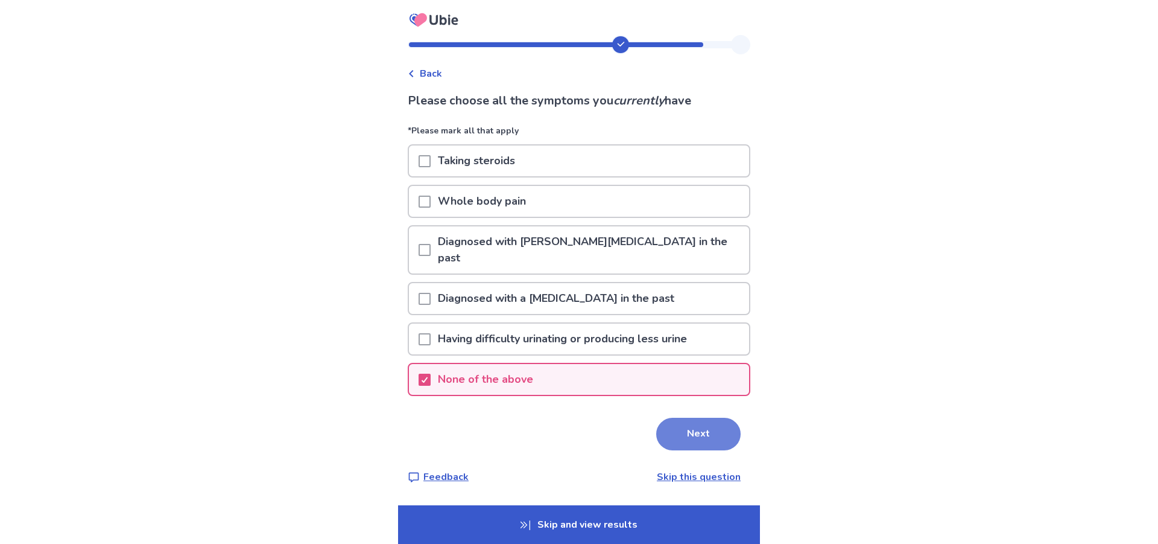
click at [691, 418] on button "Next" at bounding box center [698, 434] width 84 height 33
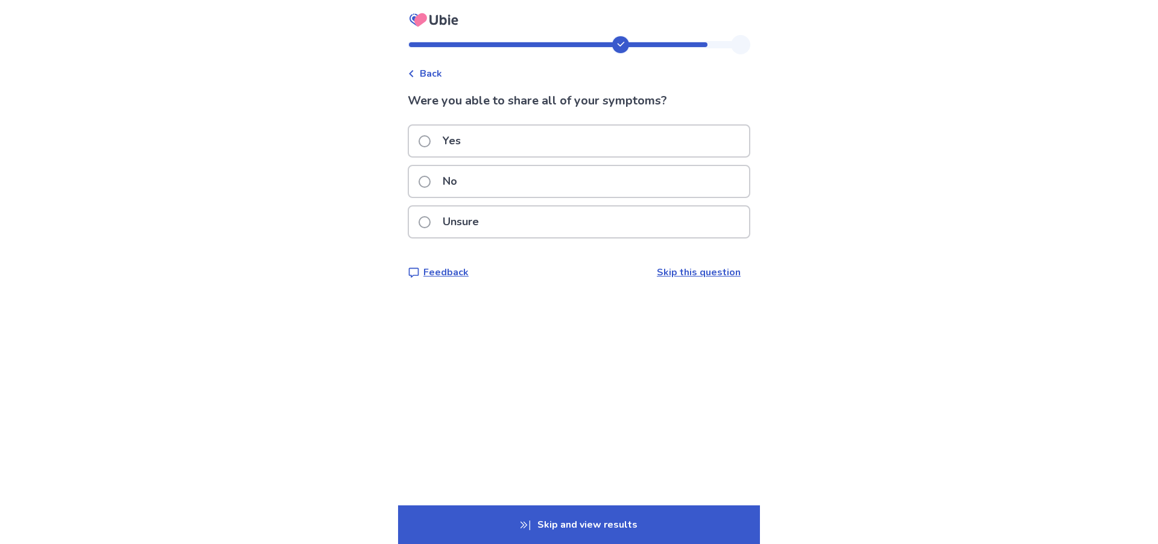
click at [485, 144] on div "Yes" at bounding box center [579, 141] width 340 height 31
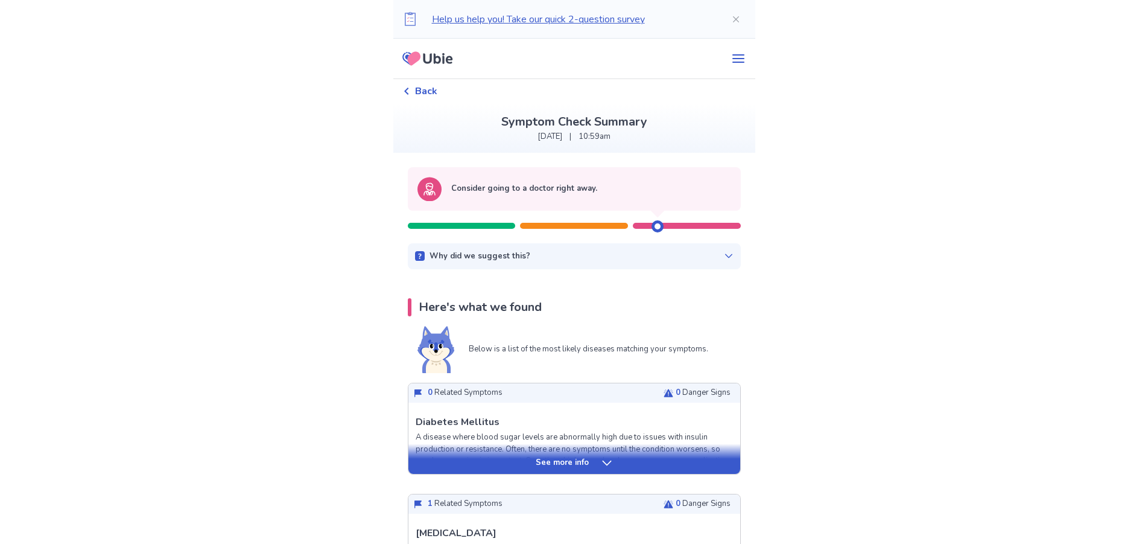
scroll to position [43, 0]
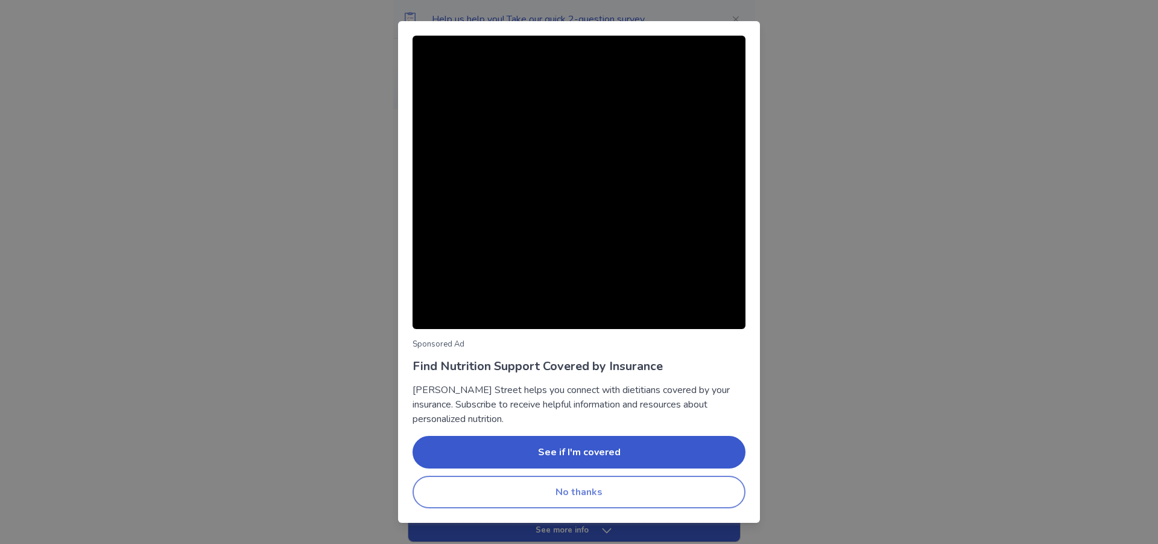
click at [708, 496] on button "No thanks" at bounding box center [579, 491] width 333 height 33
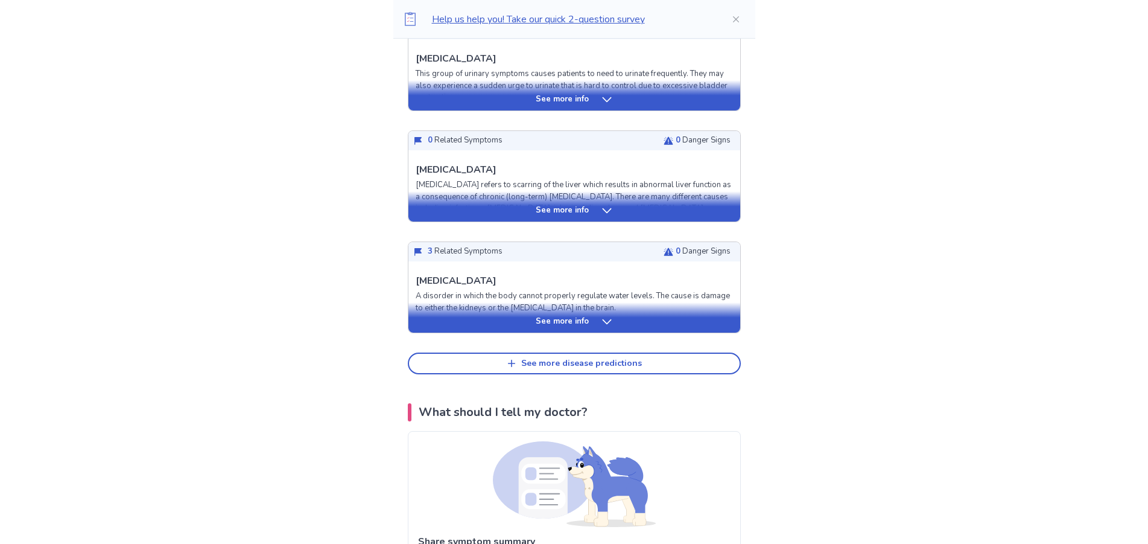
scroll to position [351, 0]
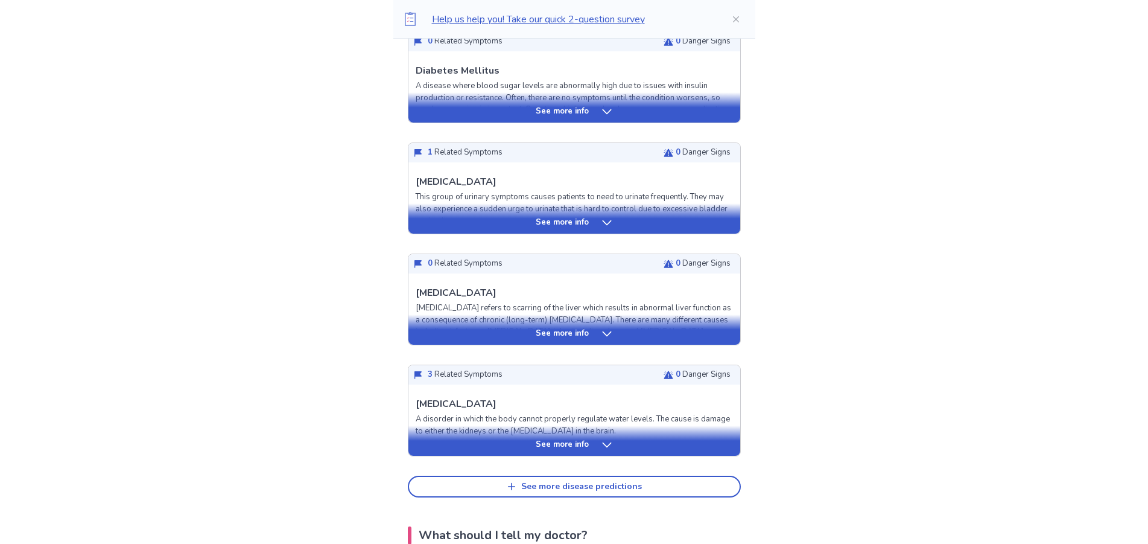
click at [601, 225] on icon at bounding box center [607, 223] width 12 height 12
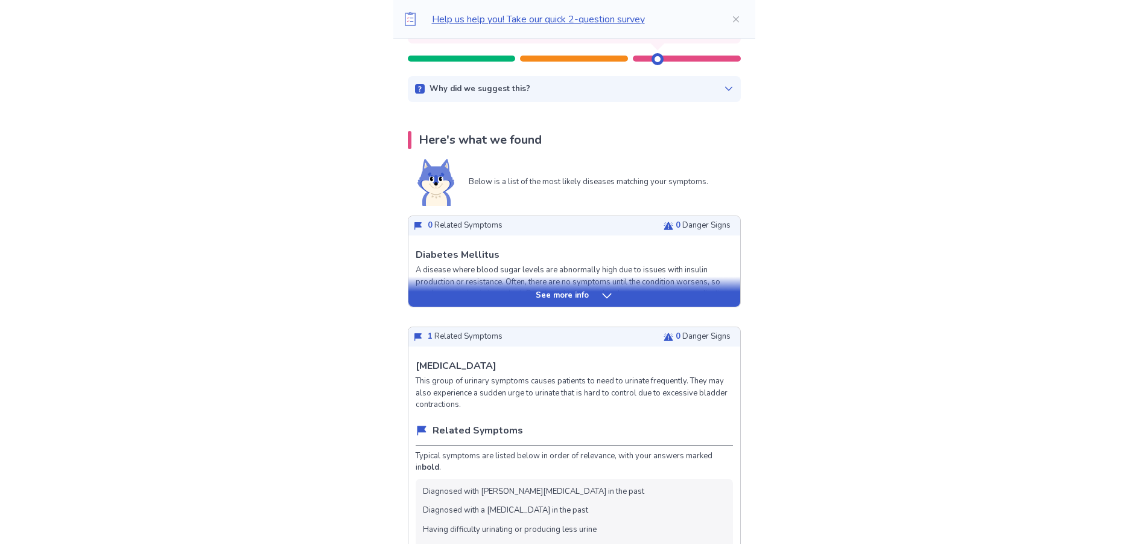
scroll to position [167, 0]
click at [610, 297] on icon at bounding box center [607, 296] width 12 height 12
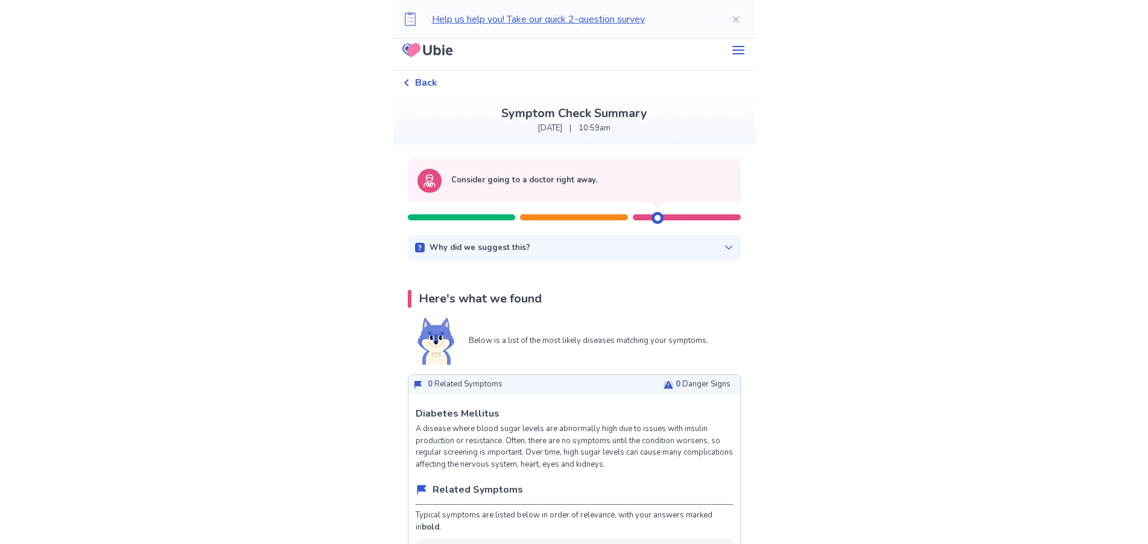
scroll to position [0, 0]
